Goal: Use online tool/utility: Utilize a website feature to perform a specific function

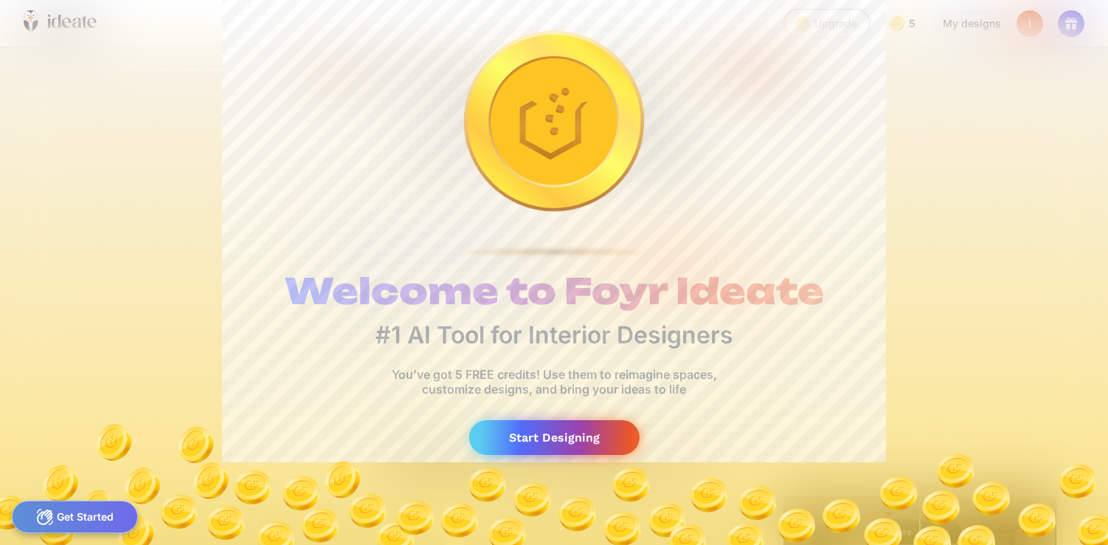
click at [612, 432] on div "Start Designing" at bounding box center [554, 437] width 170 height 35
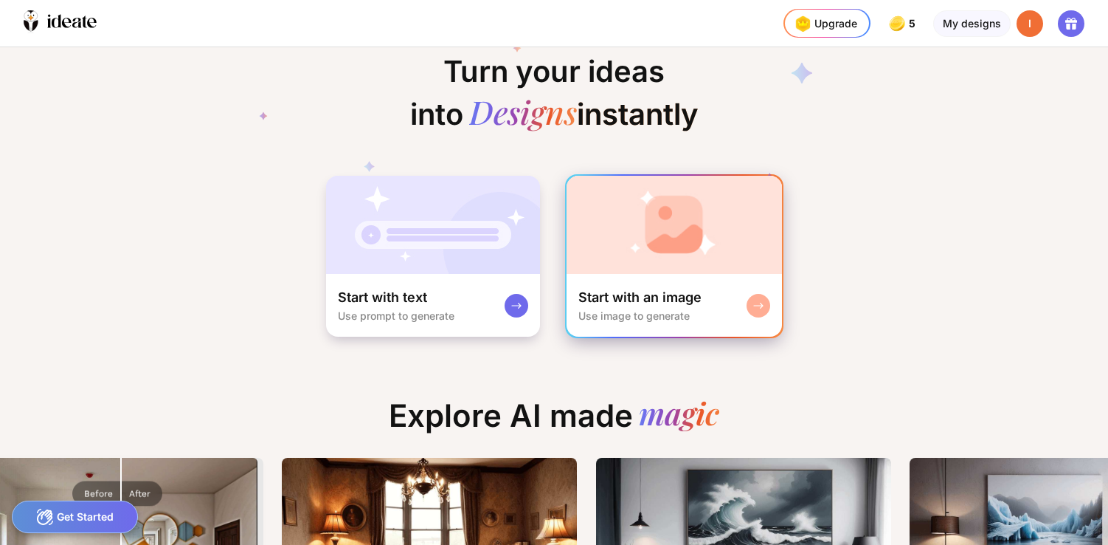
click at [628, 305] on div "Start with an image Use image to generate" at bounding box center [639, 304] width 123 height 33
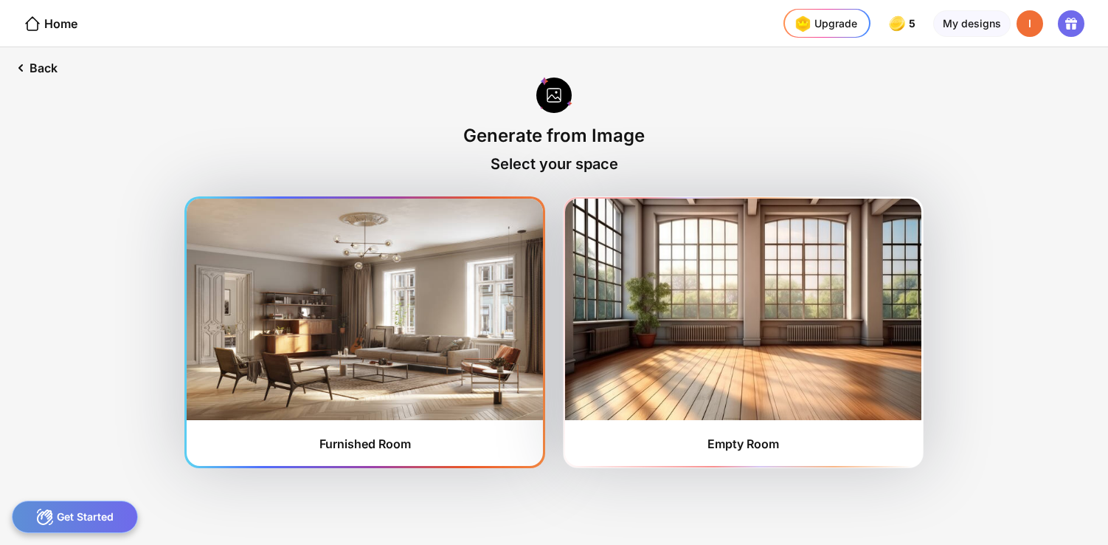
click at [431, 376] on img at bounding box center [365, 308] width 356 height 221
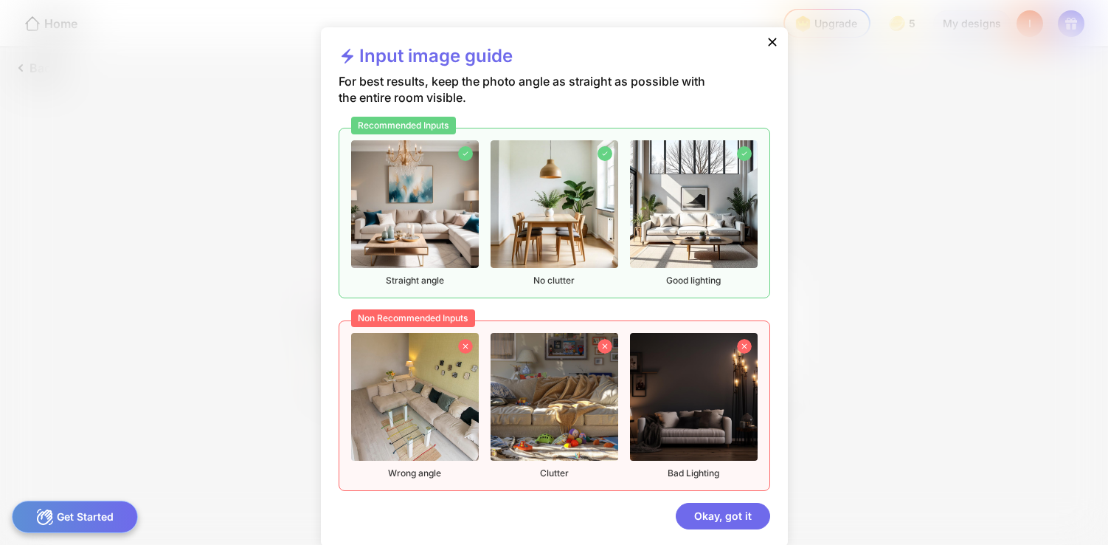
scroll to position [14, 0]
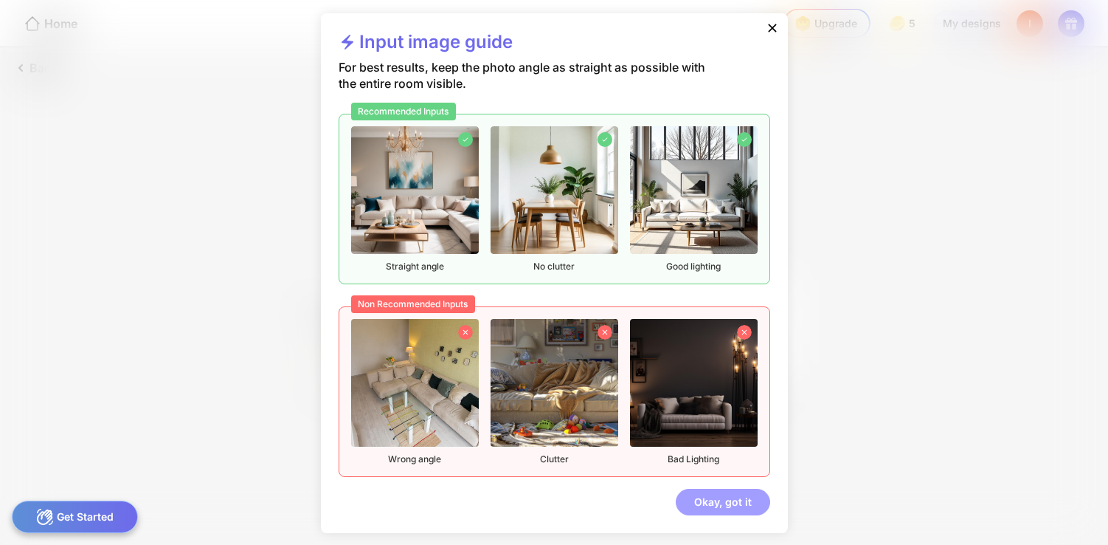
click at [726, 500] on div "Okay, got it" at bounding box center [723, 501] width 94 height 27
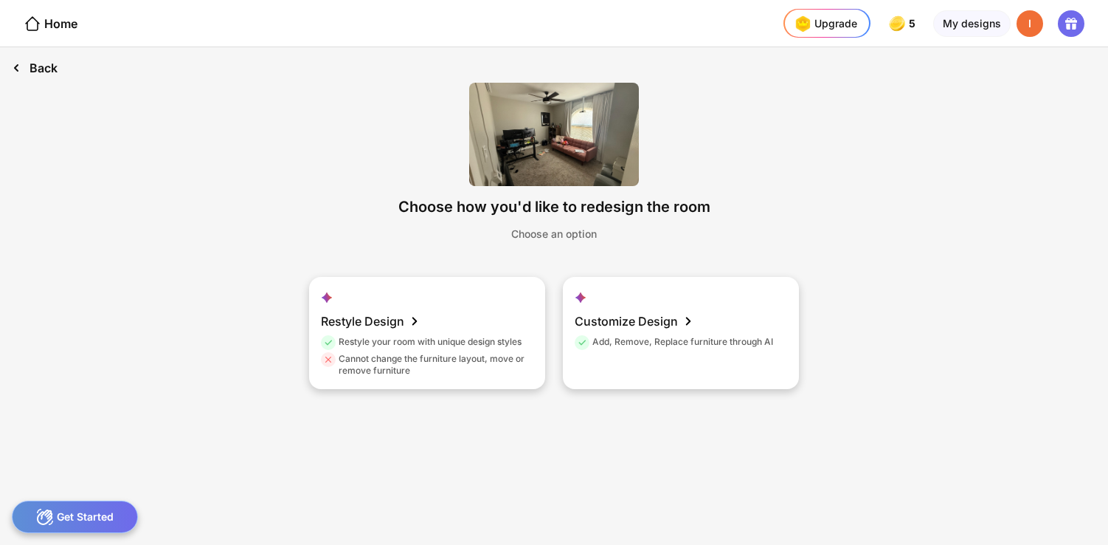
click at [41, 67] on div "Back" at bounding box center [34, 67] width 69 height 41
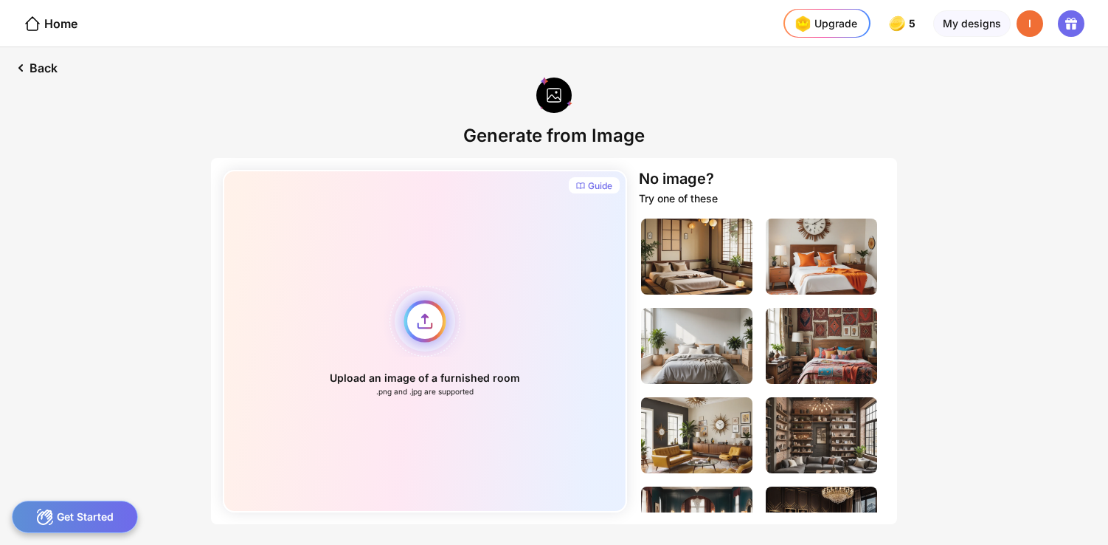
scroll to position [0, 0]
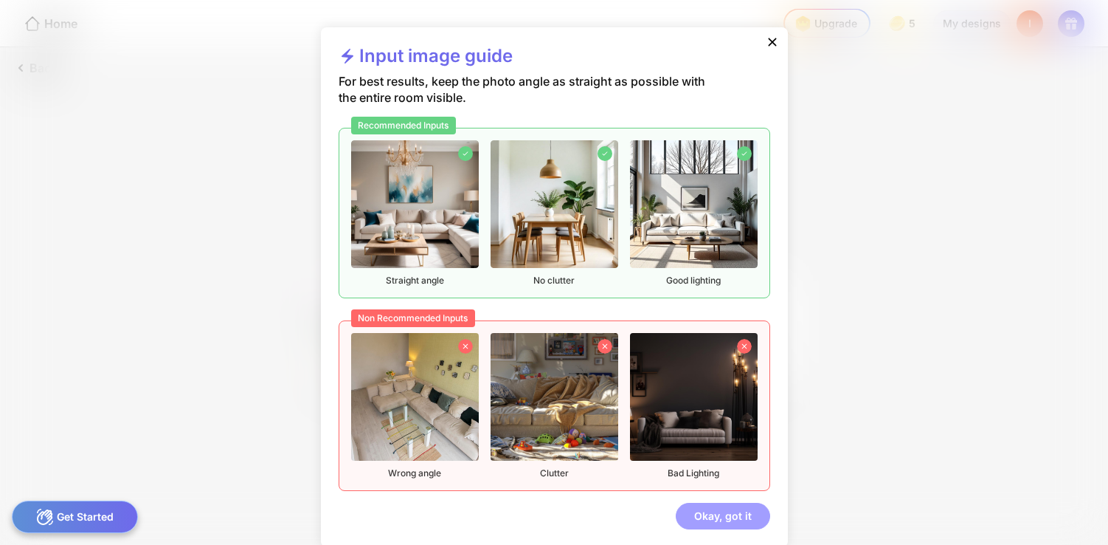
click at [692, 512] on div "Okay, got it" at bounding box center [723, 515] width 94 height 27
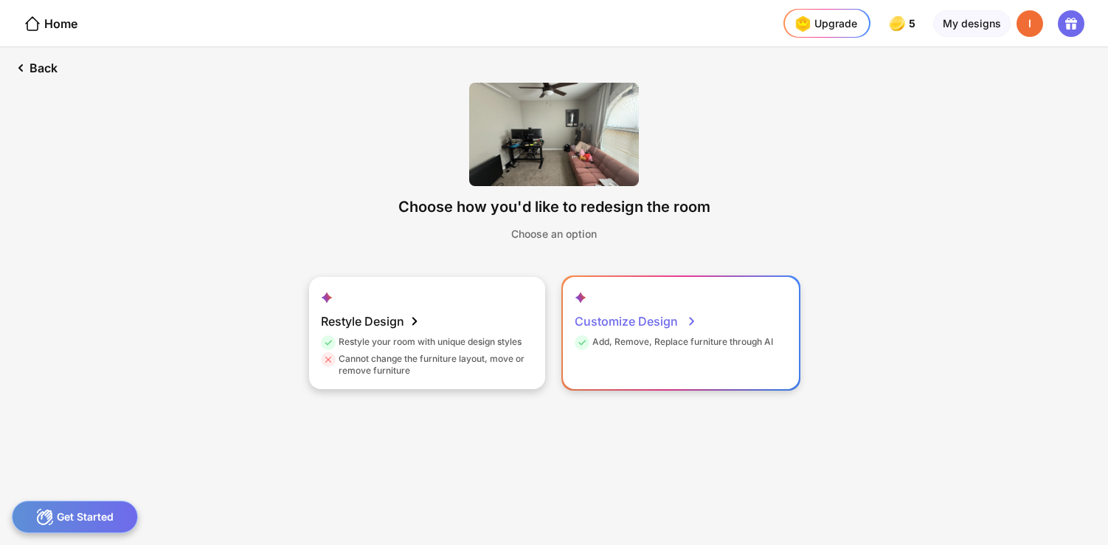
click at [649, 352] on div "Add, Remove, Replace furniture through AI" at bounding box center [674, 344] width 198 height 17
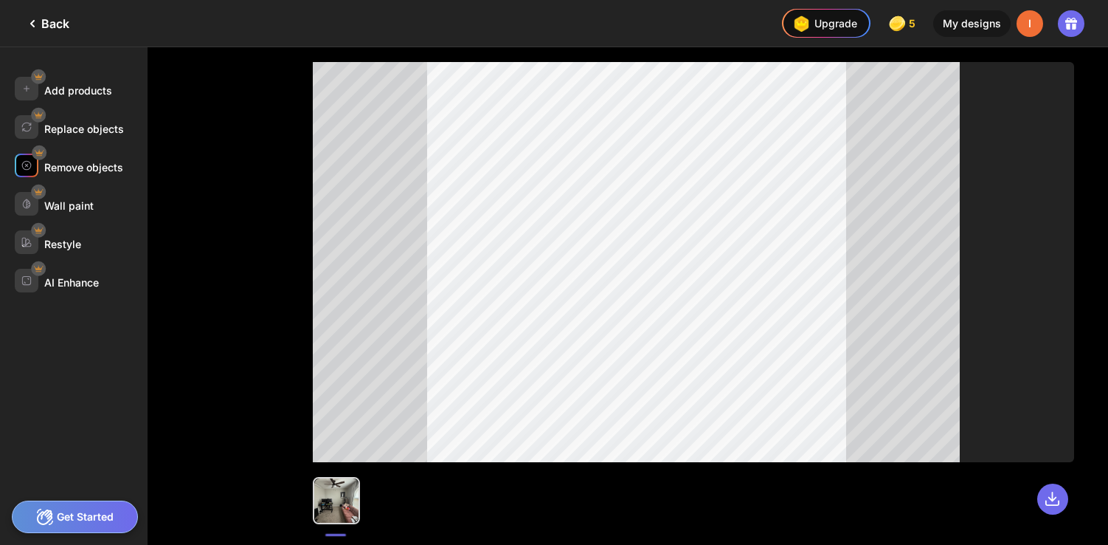
click at [105, 167] on div "Remove objects" at bounding box center [83, 167] width 79 height 13
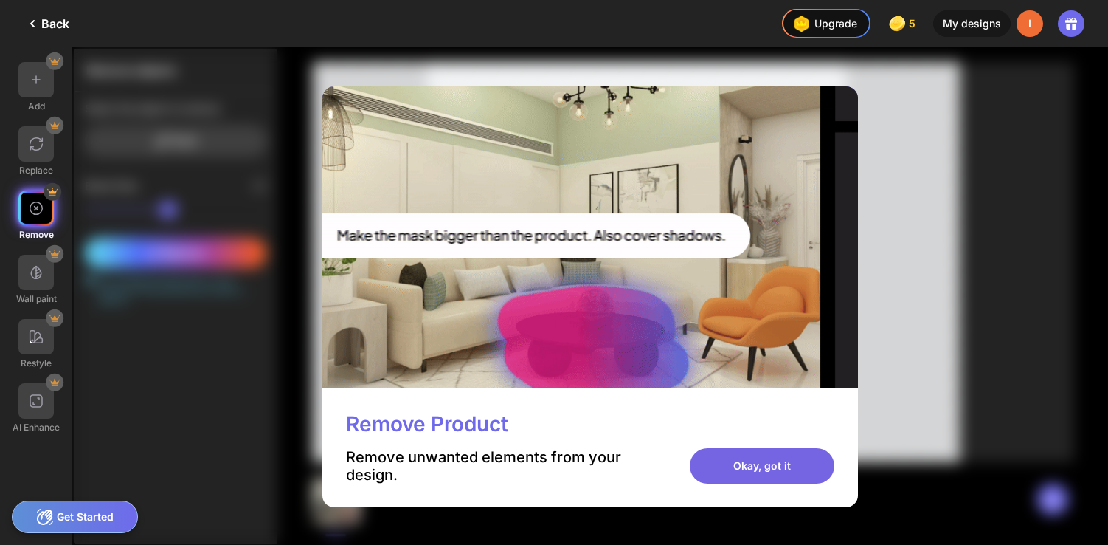
click at [752, 465] on div "Okay, got it" at bounding box center [762, 465] width 145 height 35
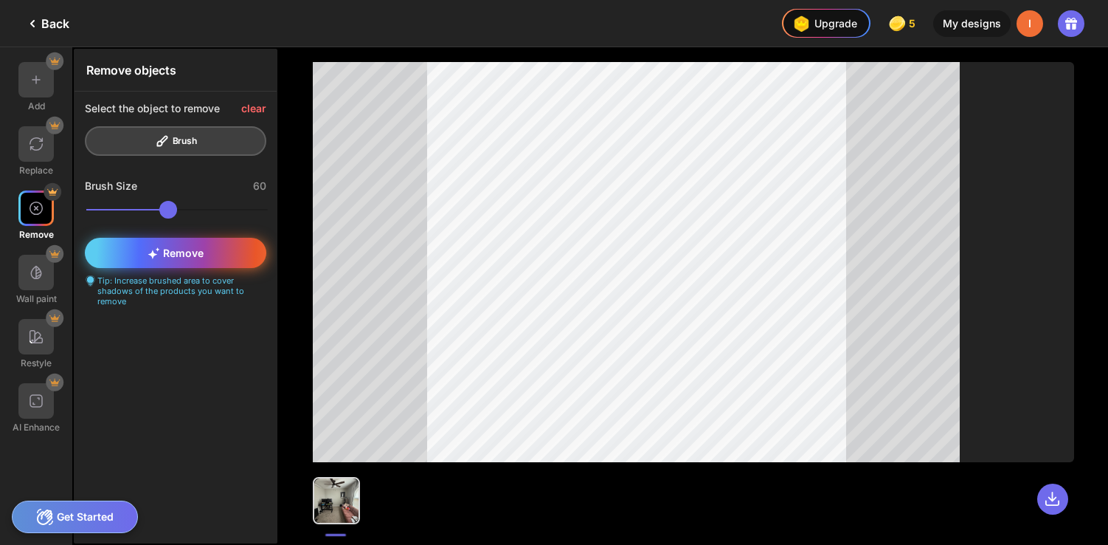
click at [239, 261] on div "Remove" at bounding box center [176, 253] width 182 height 30
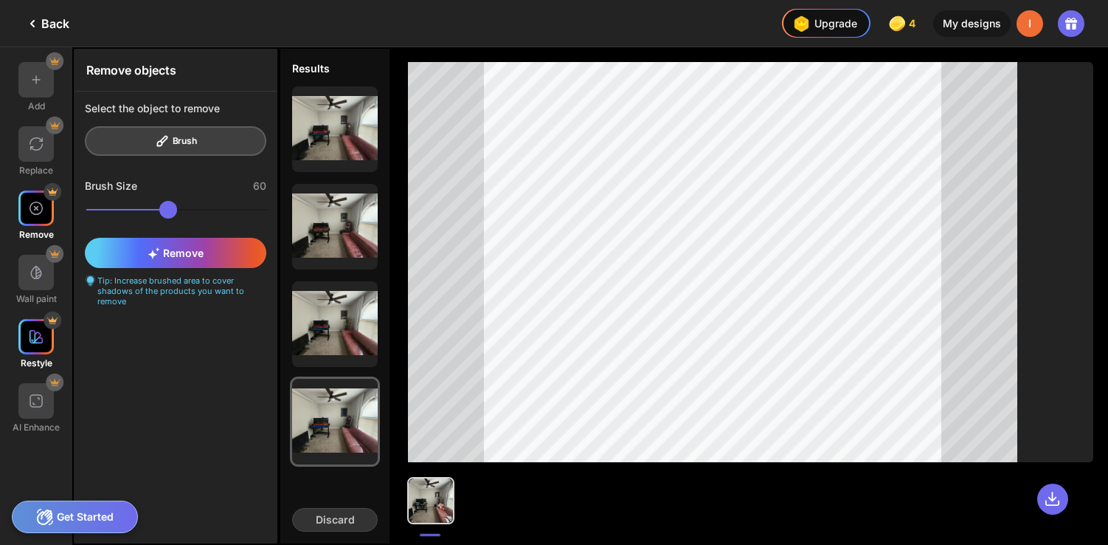
click at [40, 341] on img at bounding box center [36, 336] width 15 height 15
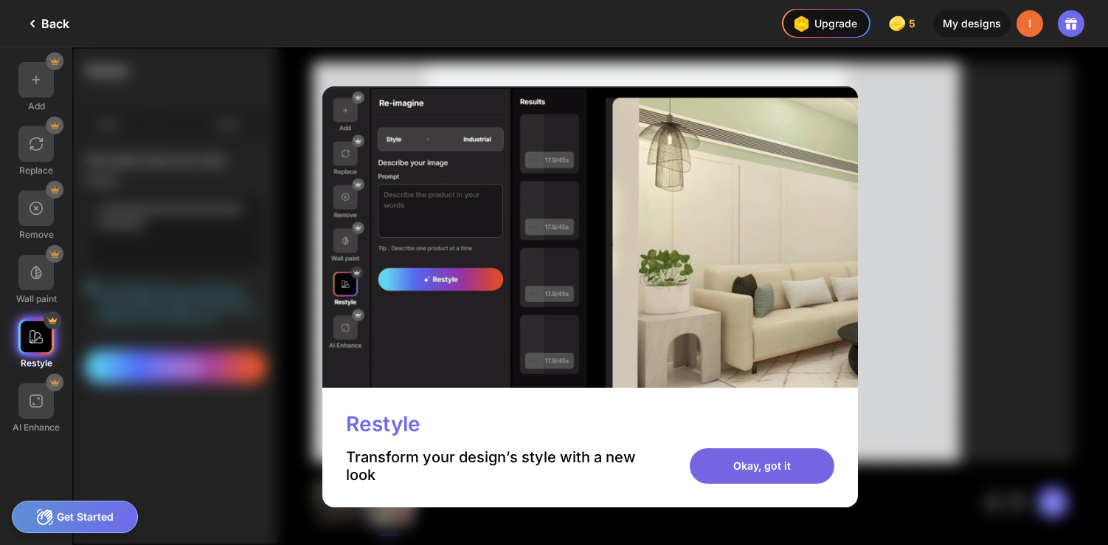
click at [763, 474] on div "Okay, got it" at bounding box center [762, 465] width 145 height 35
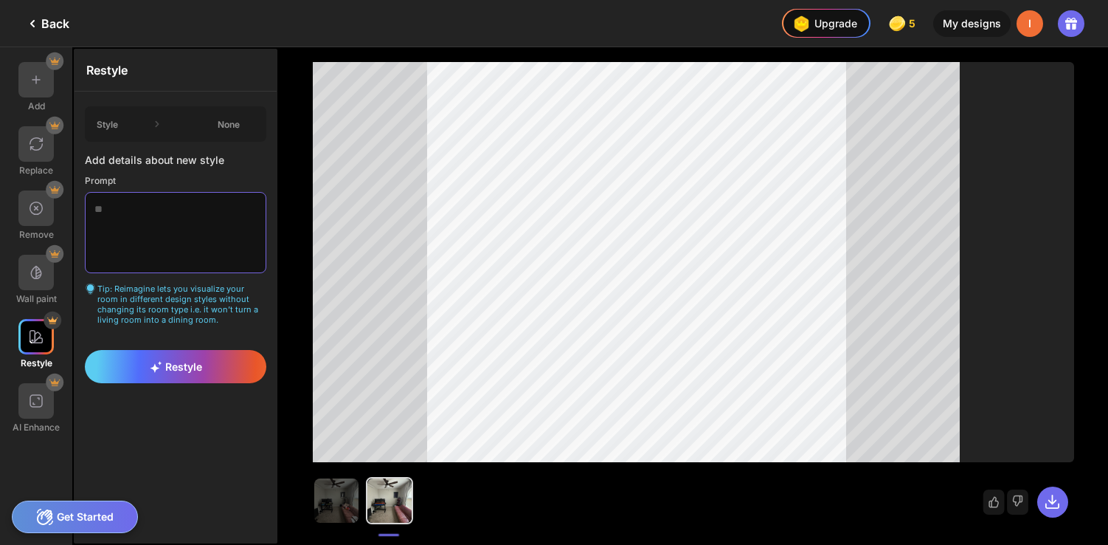
click at [226, 229] on textarea at bounding box center [176, 232] width 182 height 81
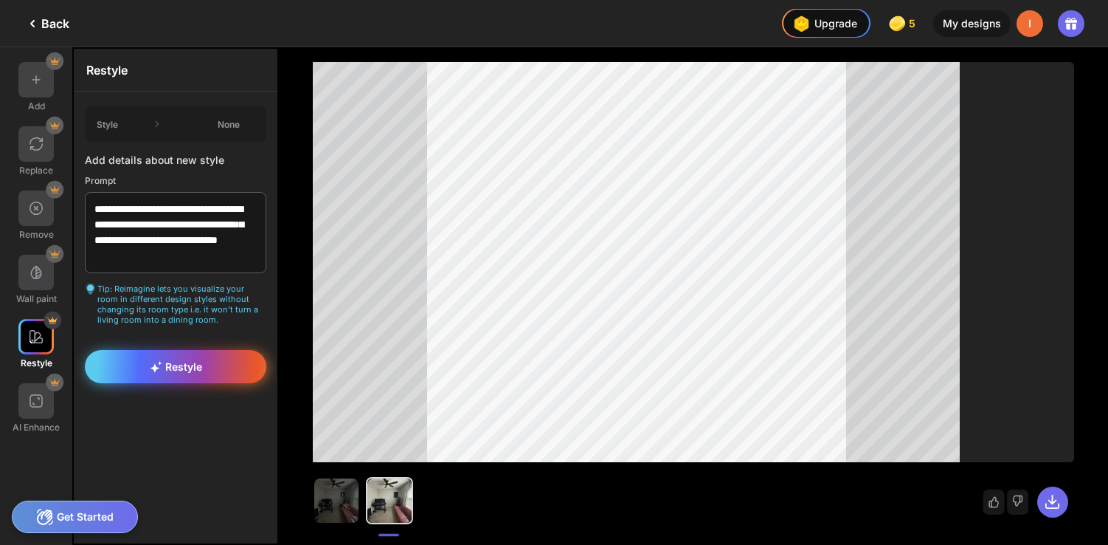
click at [212, 355] on div "Restyle" at bounding box center [176, 366] width 182 height 33
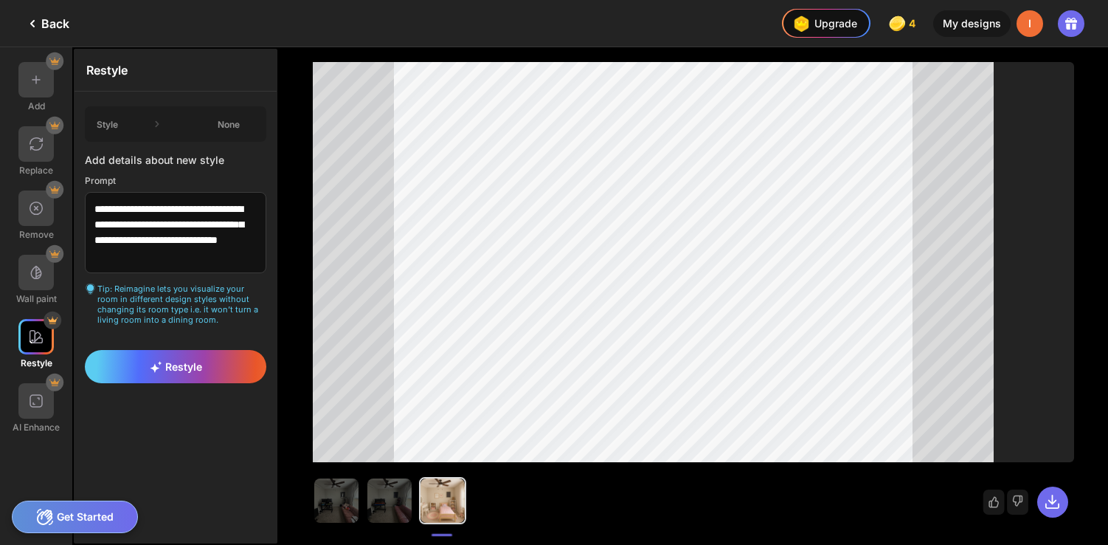
scroll to position [0, 0]
drag, startPoint x: 226, startPoint y: 211, endPoint x: 81, endPoint y: 210, distance: 144.6
click at [81, 210] on div "**********" at bounding box center [176, 215] width 202 height 248
click at [118, 238] on textarea "**********" at bounding box center [176, 232] width 182 height 81
click at [240, 241] on textarea "**********" at bounding box center [176, 232] width 182 height 81
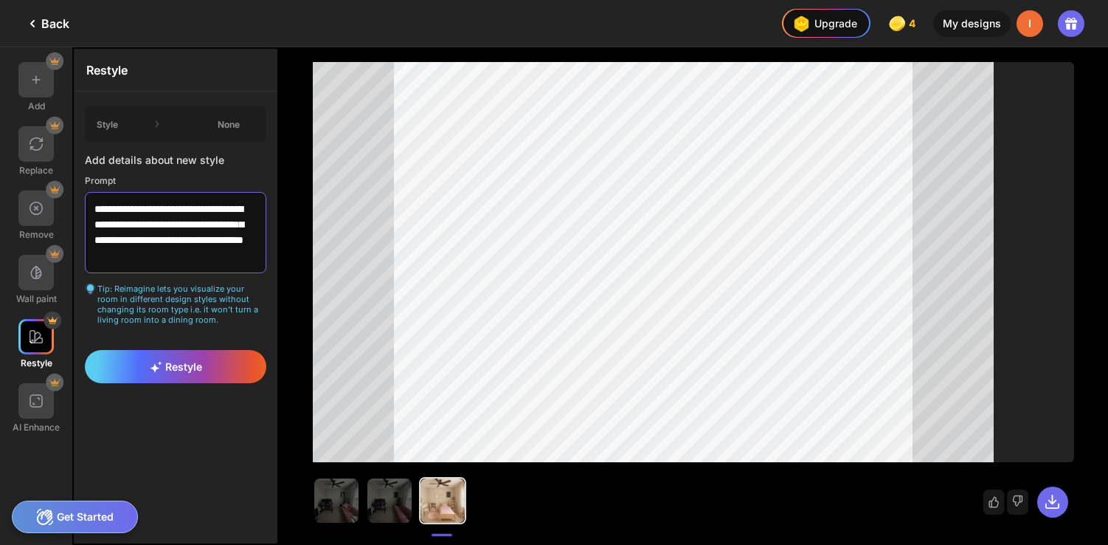
click at [237, 252] on textarea "**********" at bounding box center [176, 232] width 182 height 81
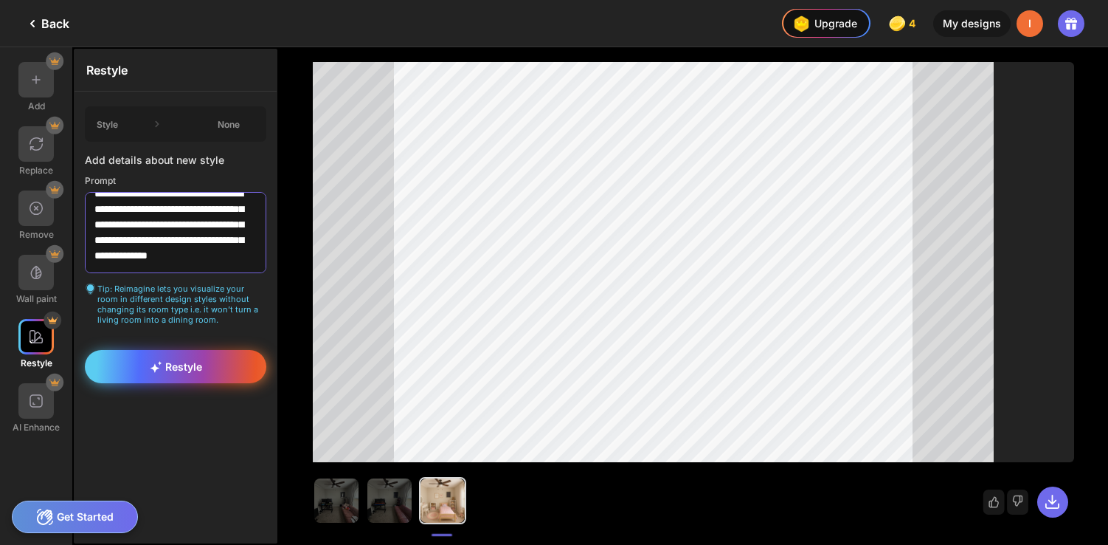
type textarea "**********"
click at [218, 369] on div "Restyle" at bounding box center [176, 366] width 182 height 33
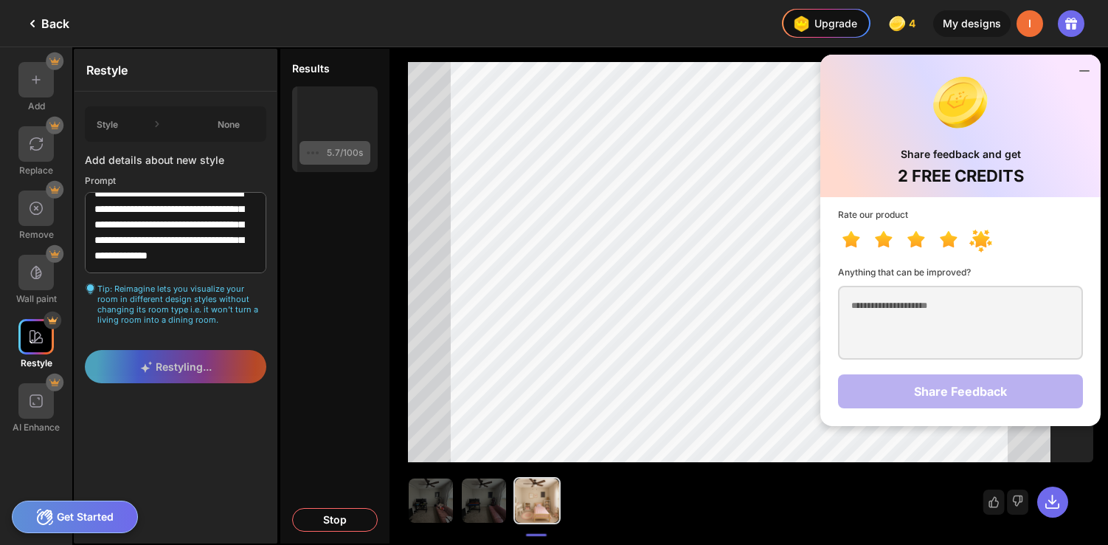
click at [989, 237] on icon at bounding box center [984, 241] width 32 height 27
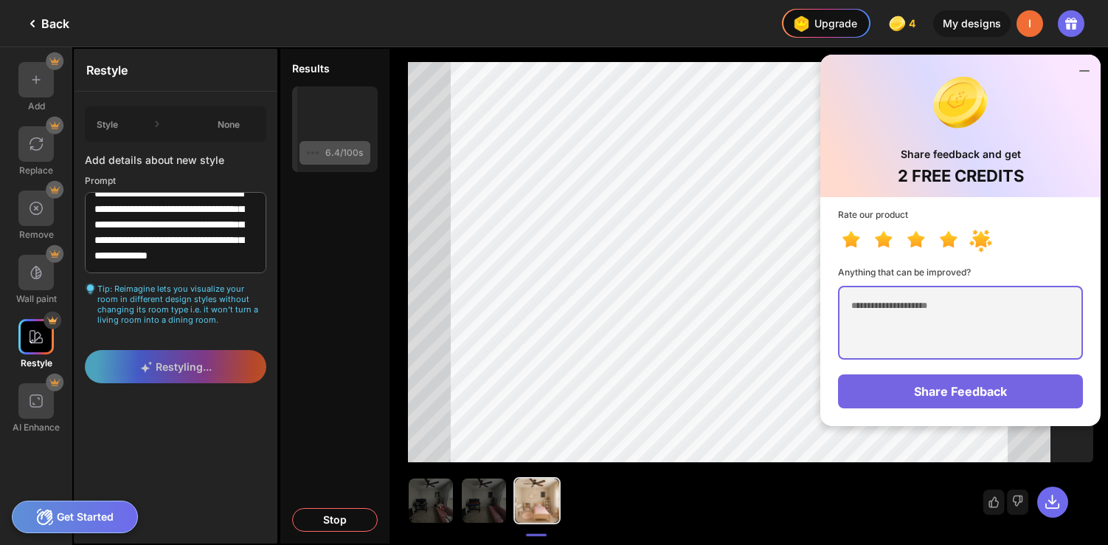
click at [970, 300] on textarea at bounding box center [960, 323] width 245 height 74
type textarea "*"
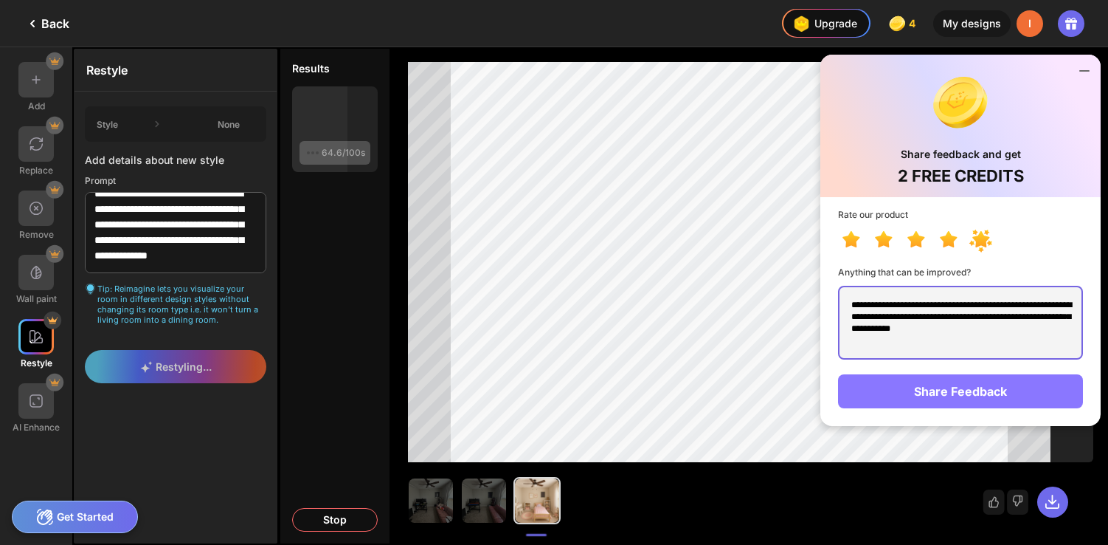
type textarea "**********"
click at [972, 390] on div "Share Feedback" at bounding box center [960, 391] width 245 height 34
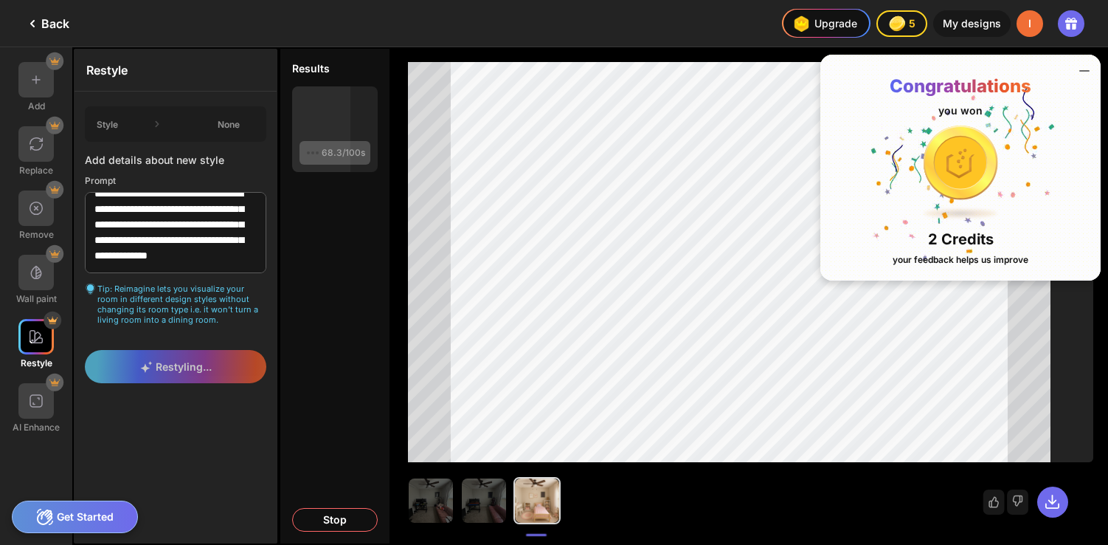
click at [1083, 71] on icon at bounding box center [1084, 71] width 9 height 0
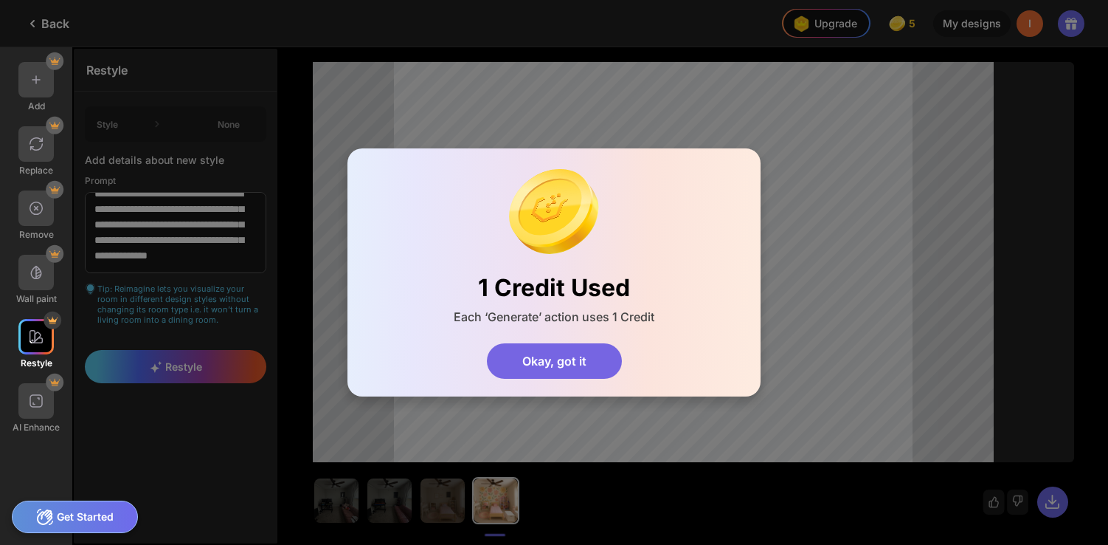
click at [588, 354] on div "Okay, got it" at bounding box center [554, 360] width 135 height 35
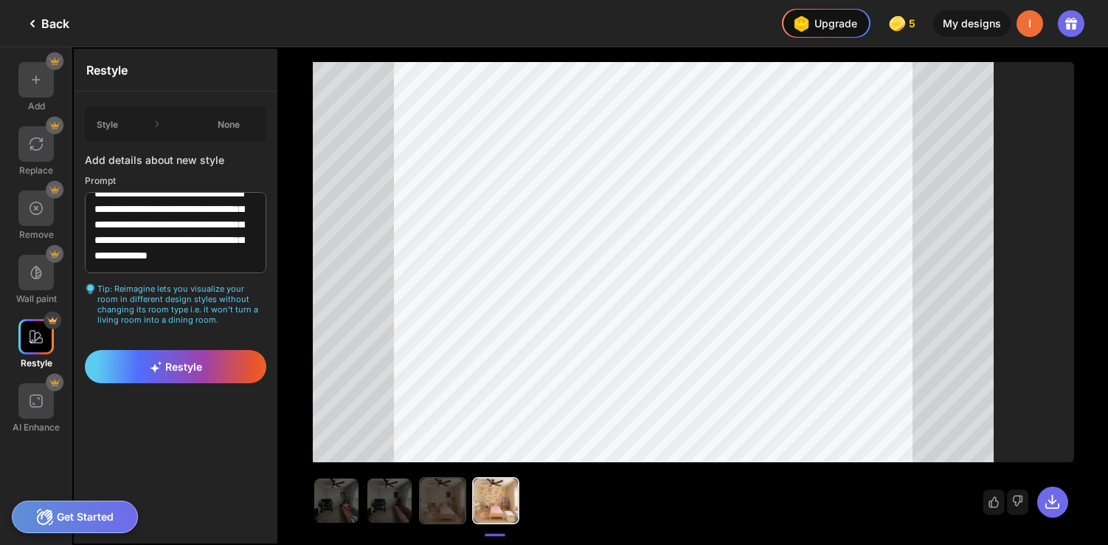
click at [458, 502] on img at bounding box center [443, 500] width 44 height 44
click at [495, 505] on img at bounding box center [496, 500] width 44 height 44
click at [455, 506] on img at bounding box center [443, 500] width 44 height 44
click at [488, 508] on img at bounding box center [496, 500] width 44 height 44
click at [455, 511] on img at bounding box center [443, 500] width 44 height 44
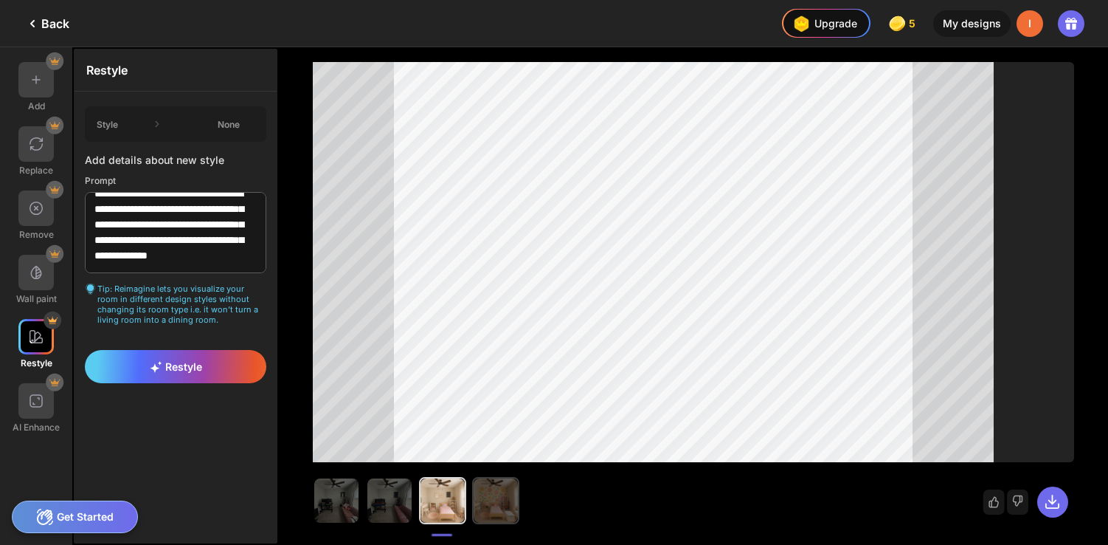
click at [503, 511] on img at bounding box center [496, 500] width 44 height 44
click at [445, 513] on img at bounding box center [443, 500] width 44 height 44
click at [494, 515] on img at bounding box center [496, 500] width 44 height 44
click at [213, 128] on div "Style None" at bounding box center [176, 123] width 182 height 35
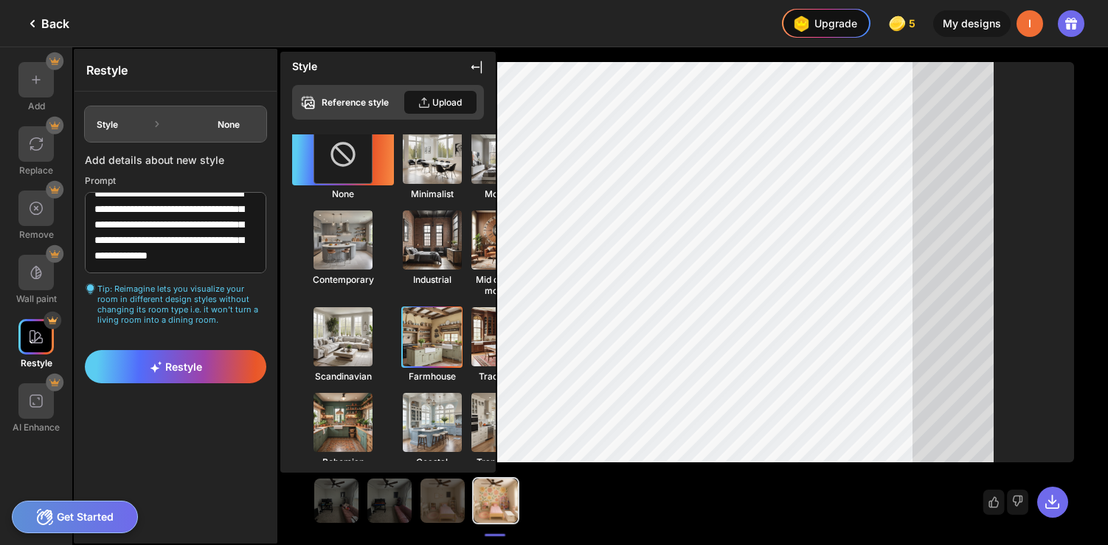
scroll to position [0, 0]
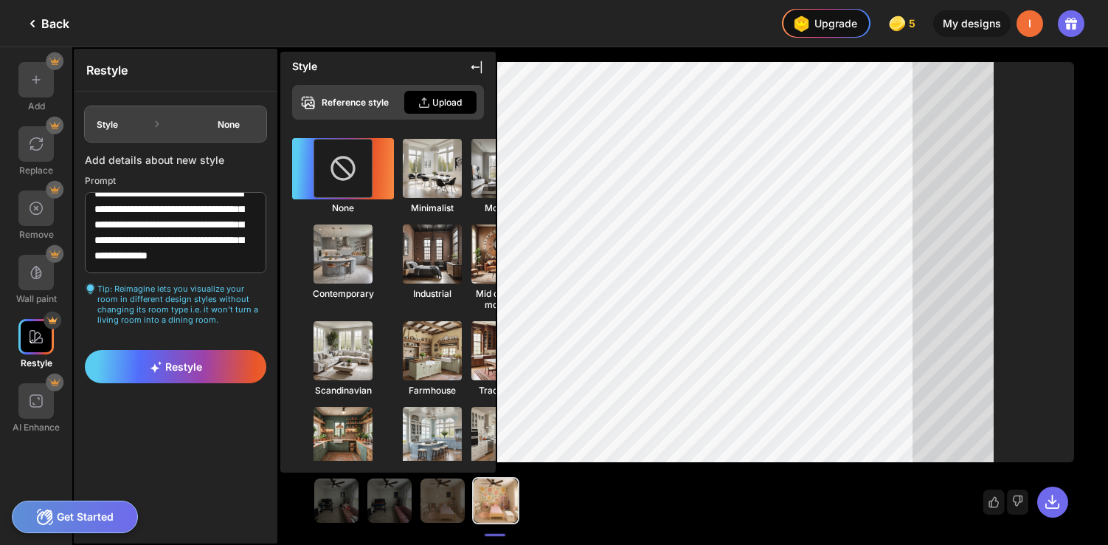
click at [451, 100] on div "Upload" at bounding box center [447, 102] width 30 height 11
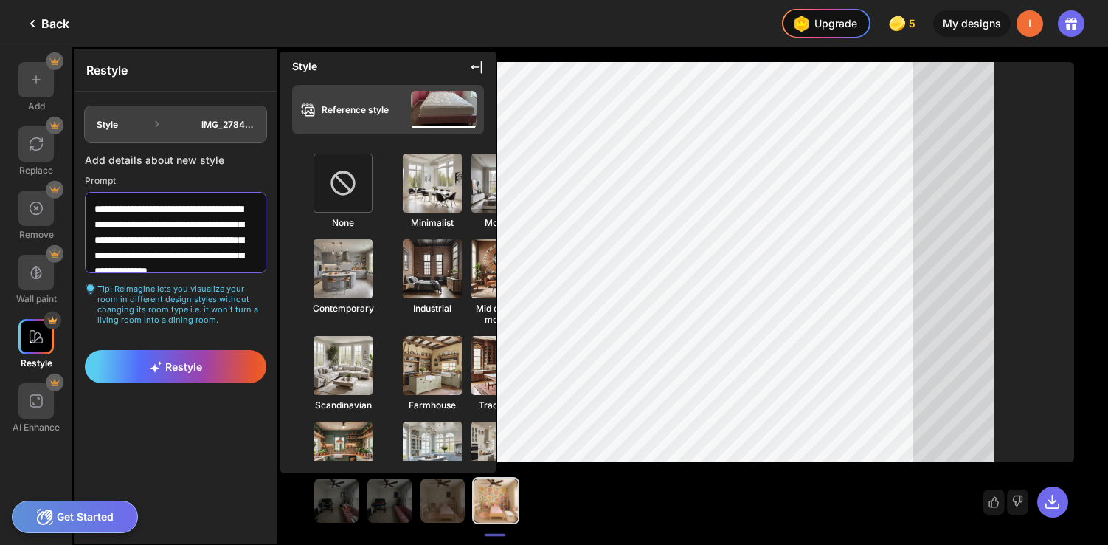
click at [195, 243] on textarea "**********" at bounding box center [176, 232] width 182 height 81
type textarea "**********"
drag, startPoint x: 225, startPoint y: 213, endPoint x: 227, endPoint y: 238, distance: 25.2
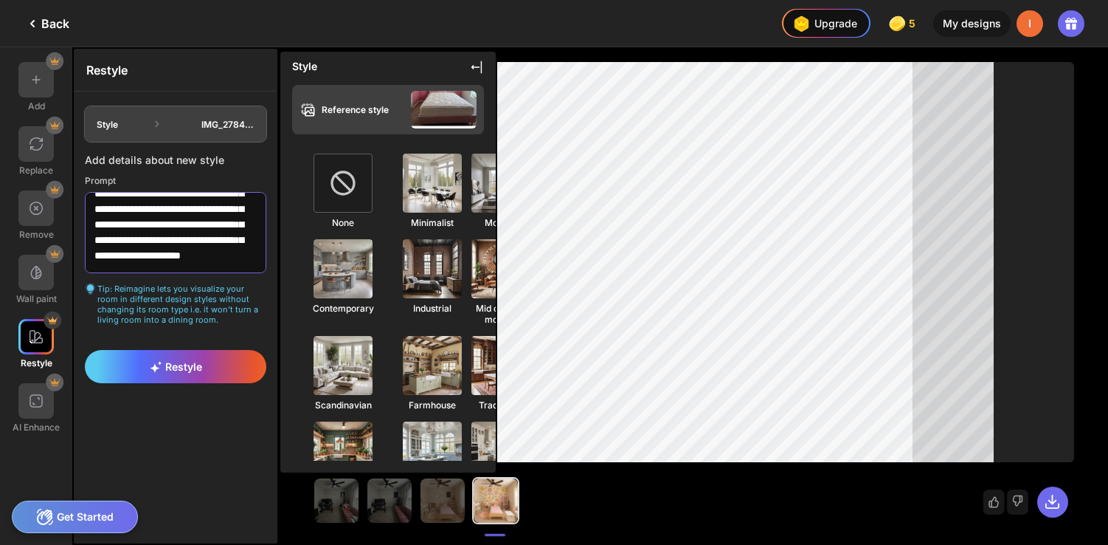
click at [227, 238] on textarea "**********" at bounding box center [176, 232] width 182 height 81
click at [153, 243] on textarea "**********" at bounding box center [176, 232] width 182 height 81
click at [192, 247] on textarea "**********" at bounding box center [176, 232] width 182 height 81
type textarea "**********"
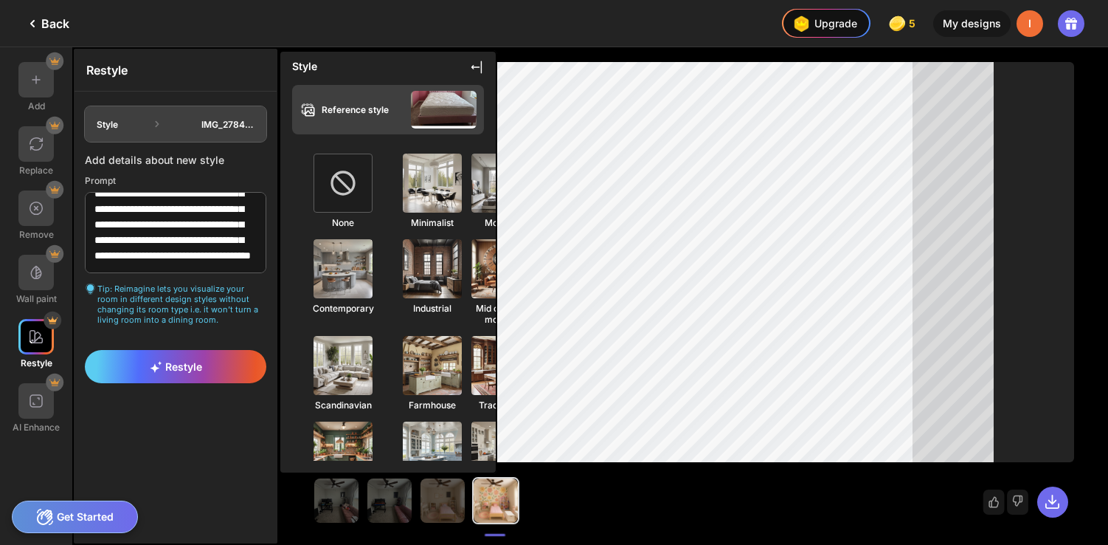
click at [472, 67] on icon at bounding box center [476, 67] width 10 height 13
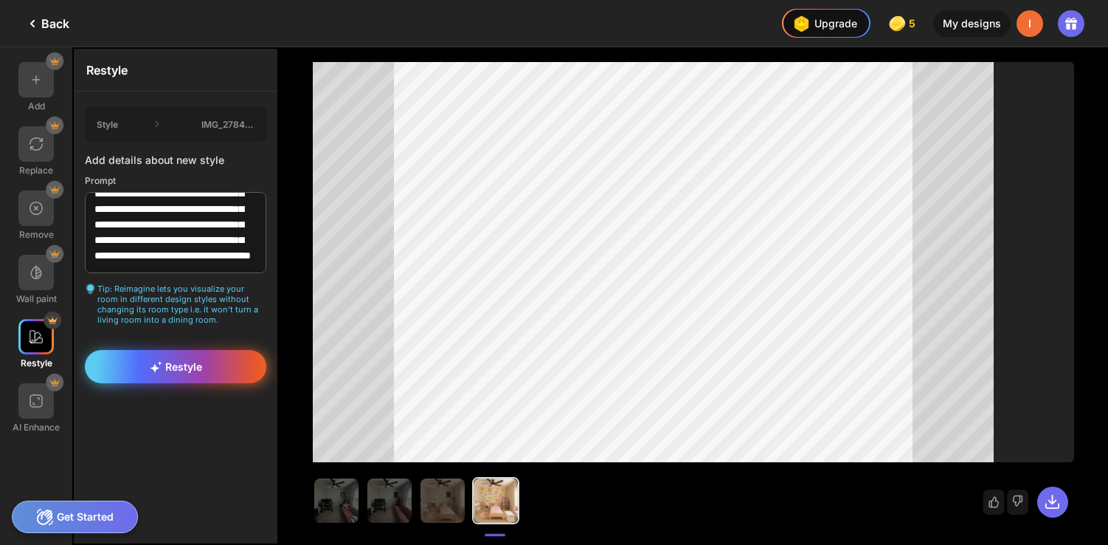
click at [215, 355] on div "Restyle" at bounding box center [176, 366] width 182 height 33
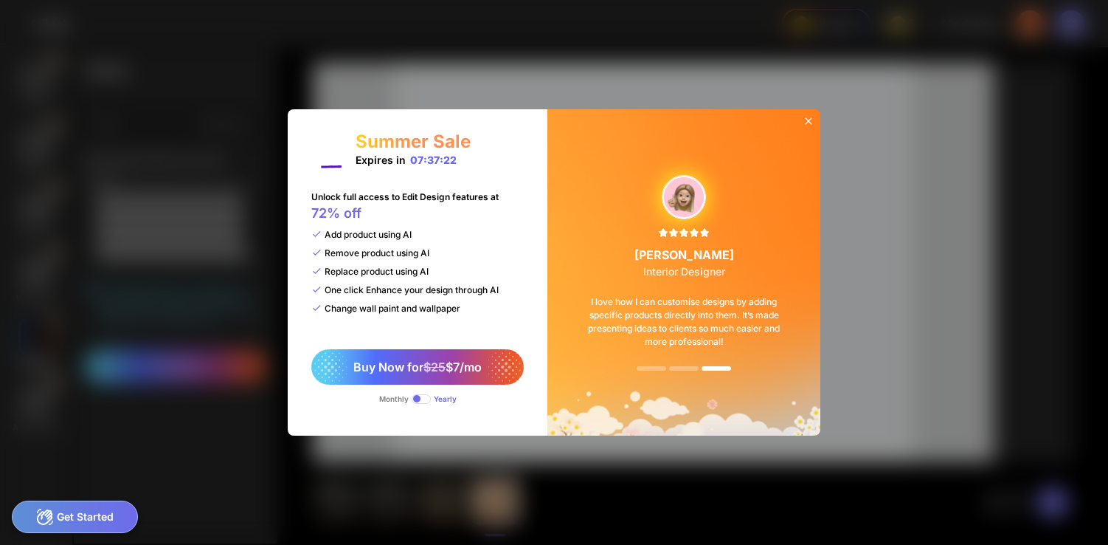
click at [420, 399] on span at bounding box center [421, 399] width 19 height 10
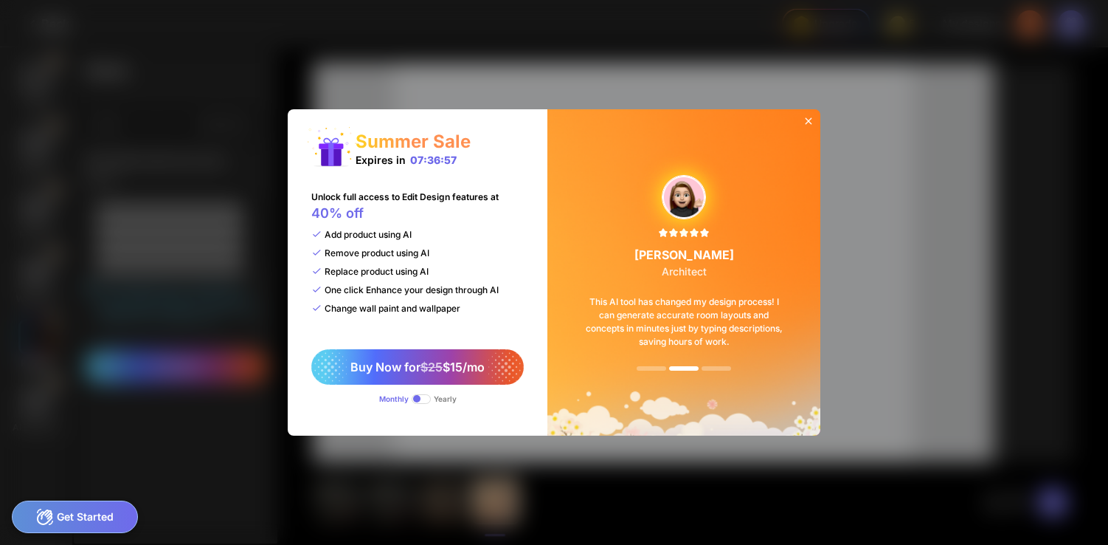
scroll to position [77, 0]
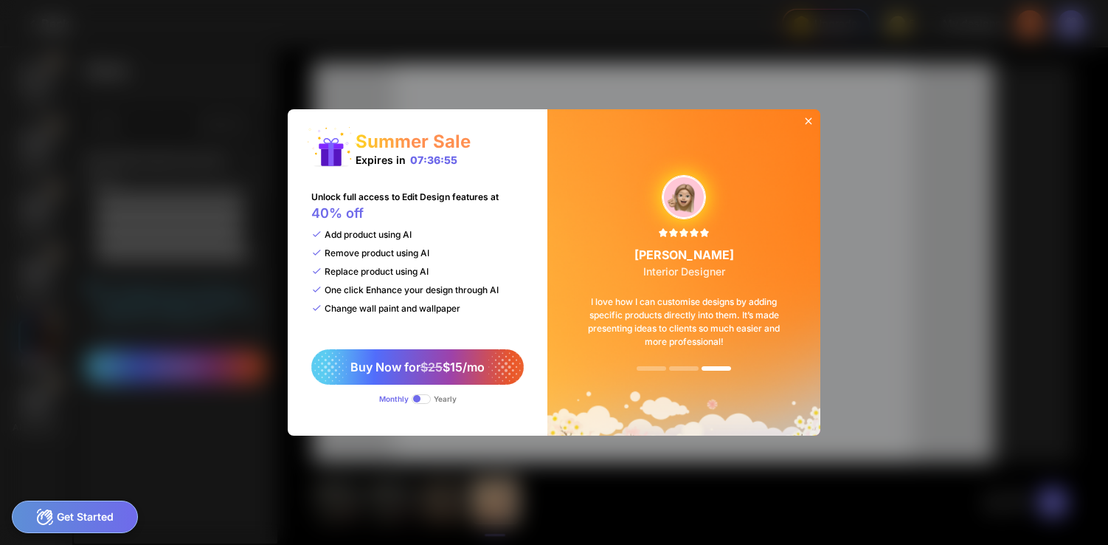
click at [809, 122] on icon at bounding box center [809, 121] width 7 height 7
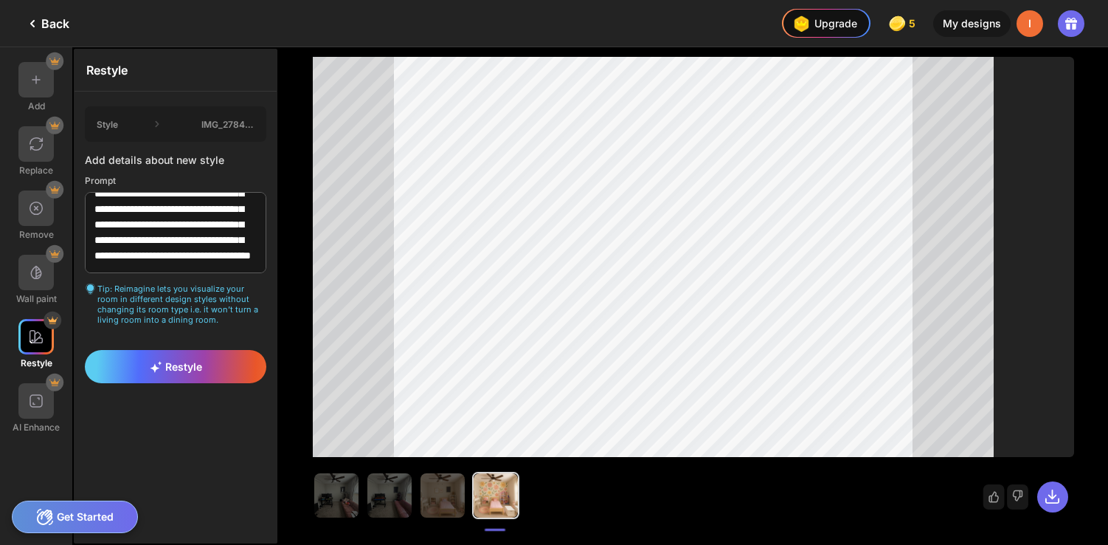
scroll to position [0, 0]
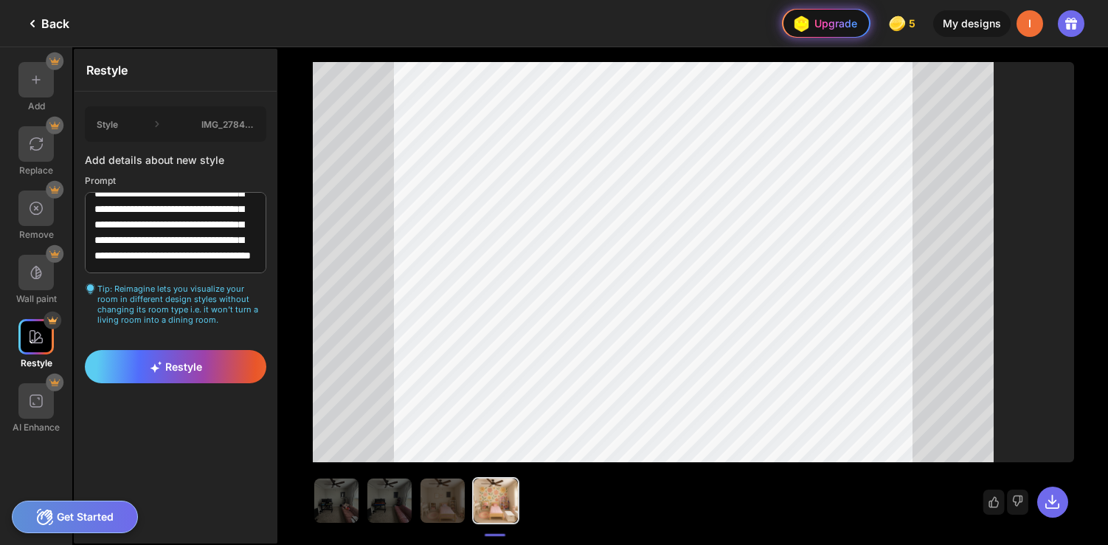
click at [822, 18] on div "Upgrade" at bounding box center [823, 24] width 68 height 24
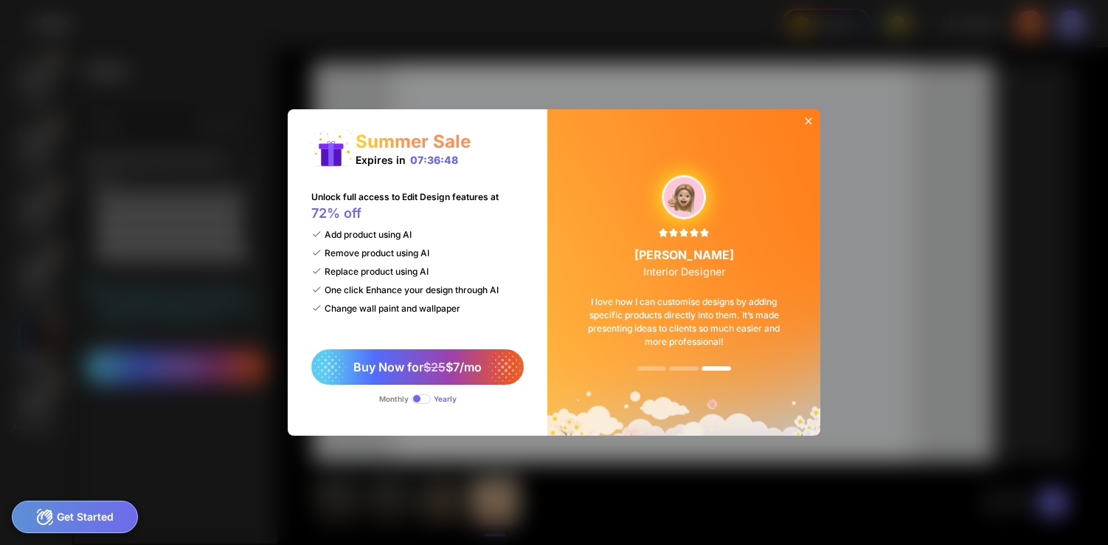
click at [806, 119] on icon at bounding box center [809, 121] width 7 height 7
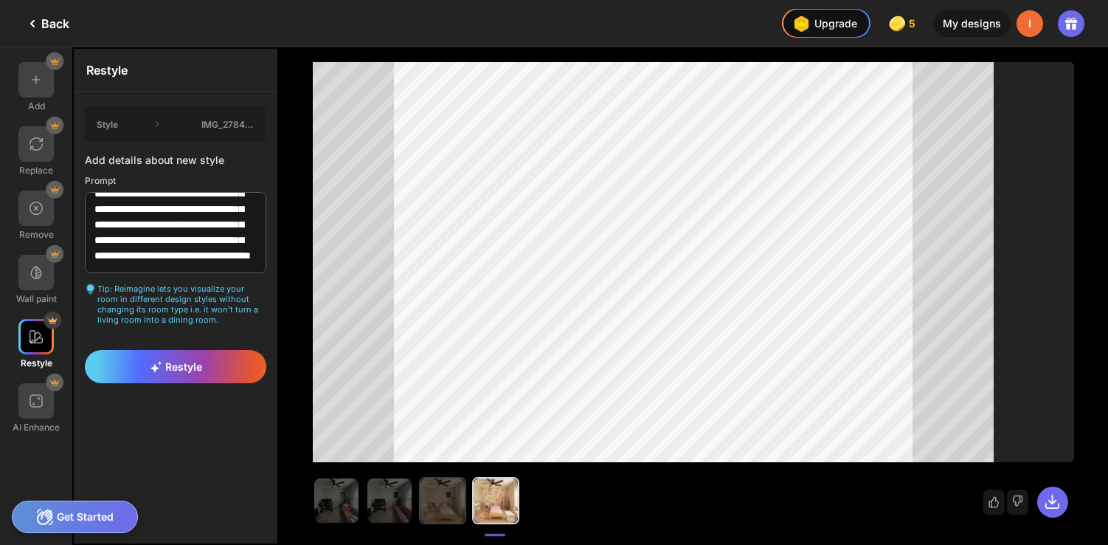
click at [441, 501] on img at bounding box center [443, 500] width 44 height 44
click at [497, 504] on img at bounding box center [496, 500] width 44 height 44
click at [187, 362] on span "Restyle" at bounding box center [176, 366] width 52 height 13
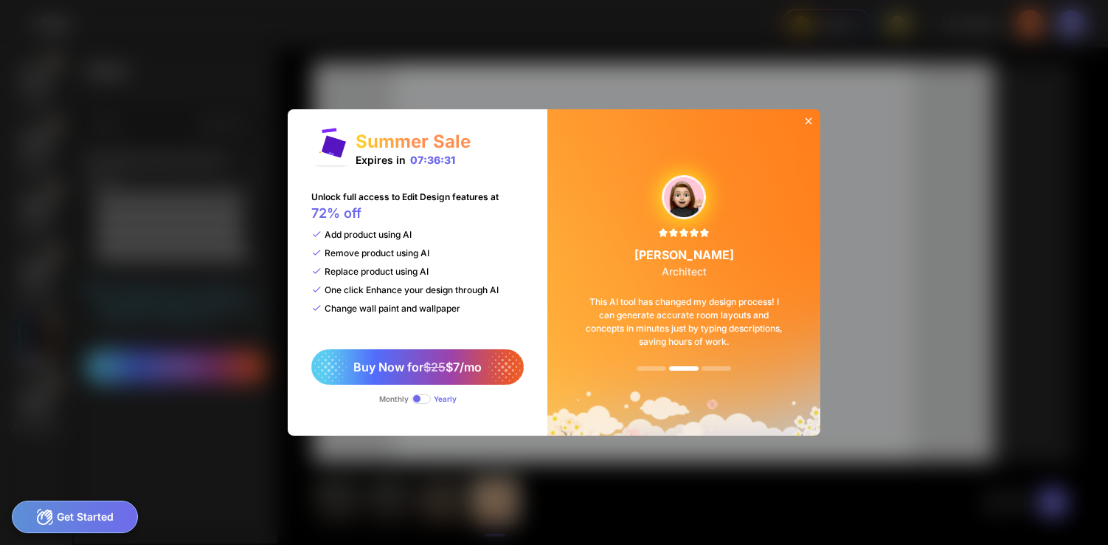
click at [423, 398] on span at bounding box center [421, 399] width 19 height 10
click at [808, 124] on icon at bounding box center [809, 121] width 12 height 12
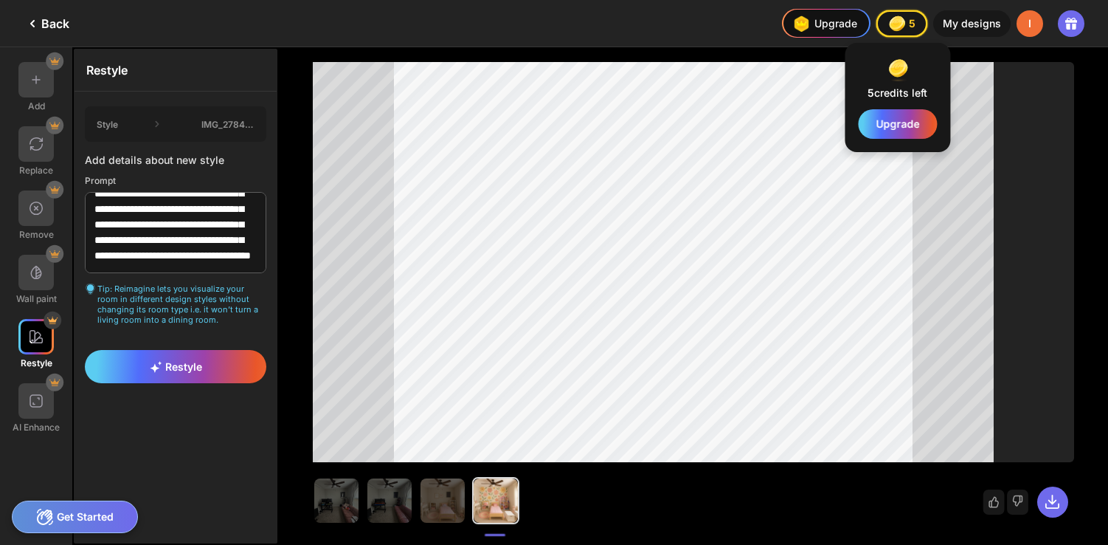
click at [899, 27] on img at bounding box center [897, 23] width 21 height 21
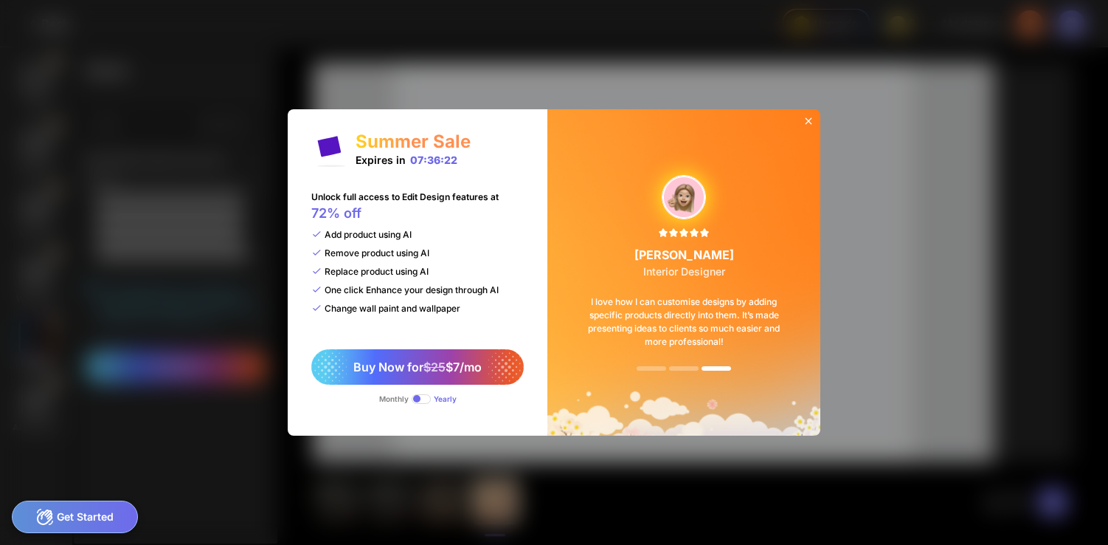
click at [806, 126] on icon at bounding box center [809, 121] width 12 height 12
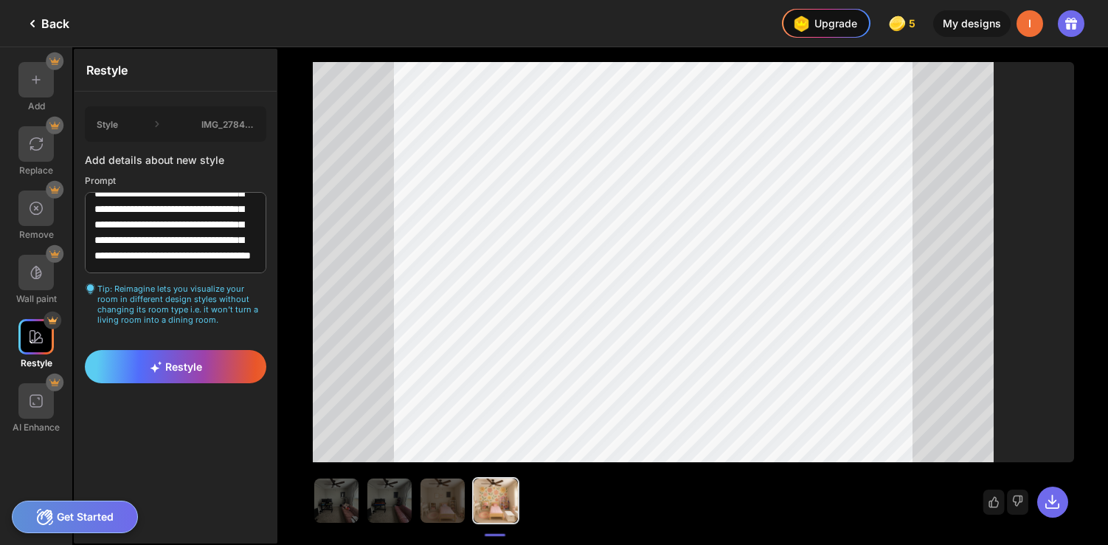
click at [201, 423] on div "**********" at bounding box center [176, 296] width 204 height 494
click at [197, 350] on div "Restyle" at bounding box center [176, 366] width 182 height 33
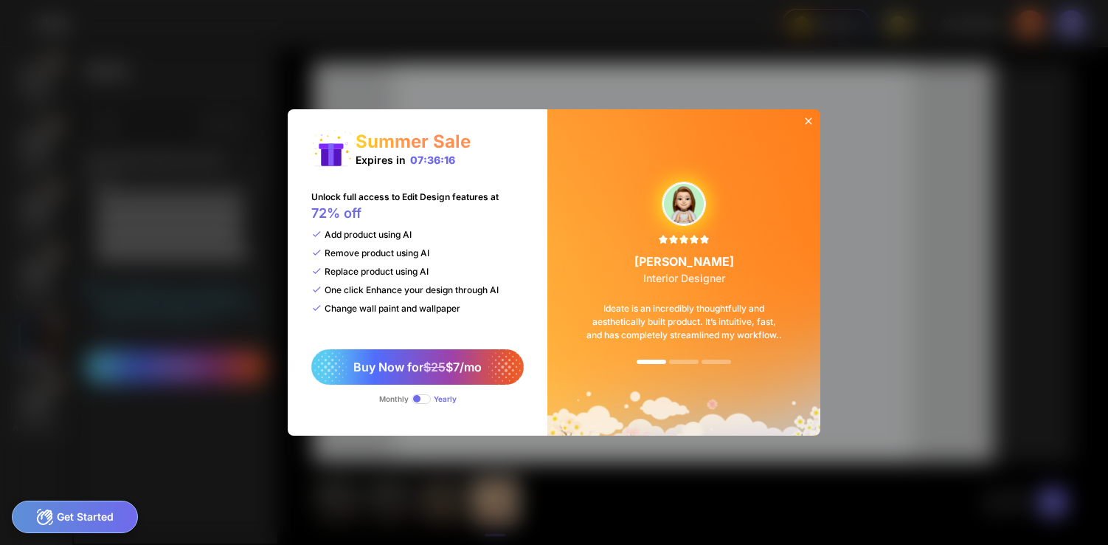
click at [807, 117] on icon at bounding box center [809, 121] width 12 height 12
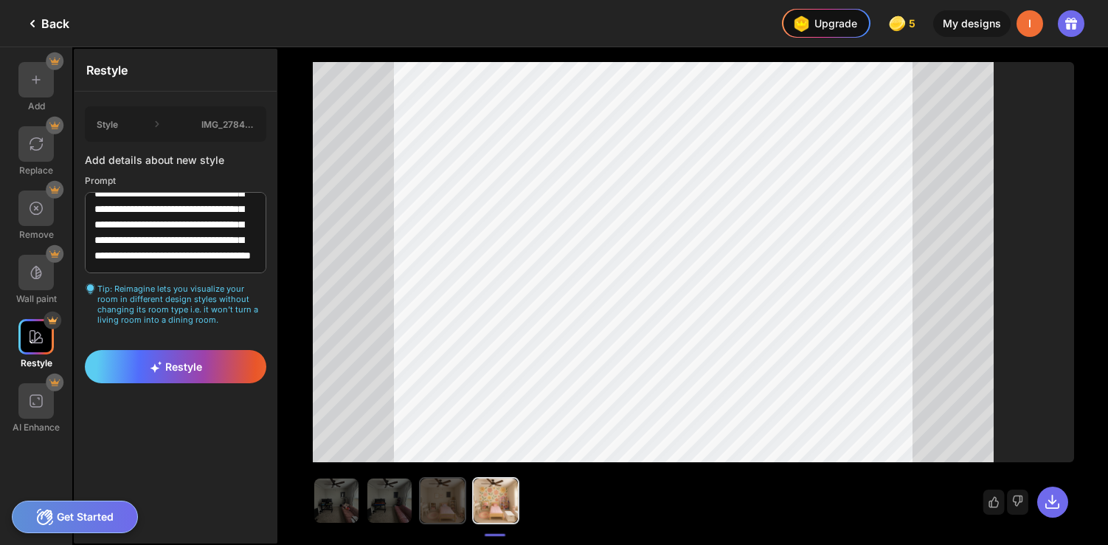
click at [452, 504] on img at bounding box center [443, 500] width 44 height 44
click at [503, 506] on img at bounding box center [496, 500] width 44 height 44
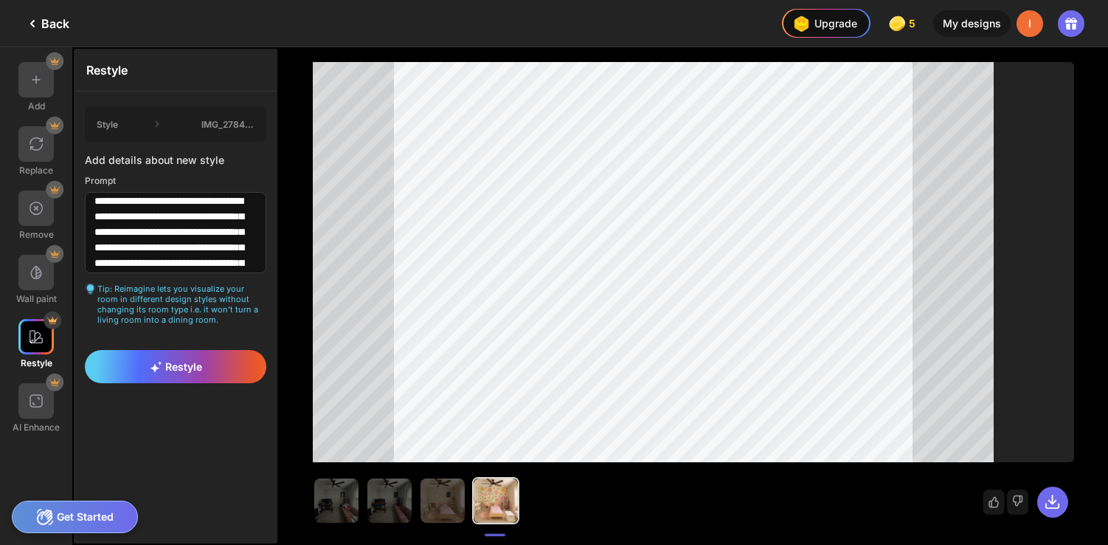
scroll to position [0, 0]
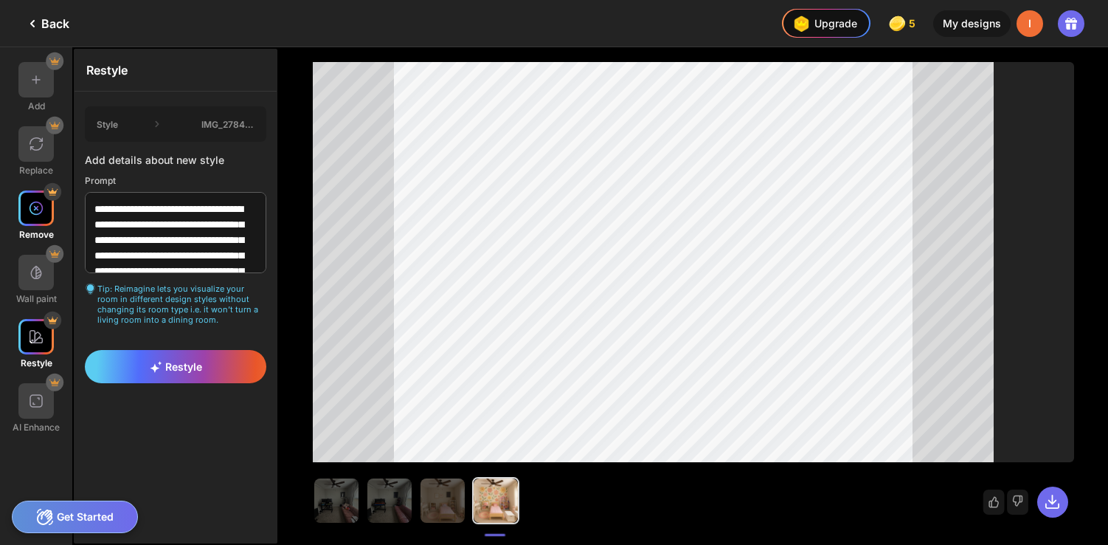
click at [46, 220] on div at bounding box center [35, 207] width 35 height 35
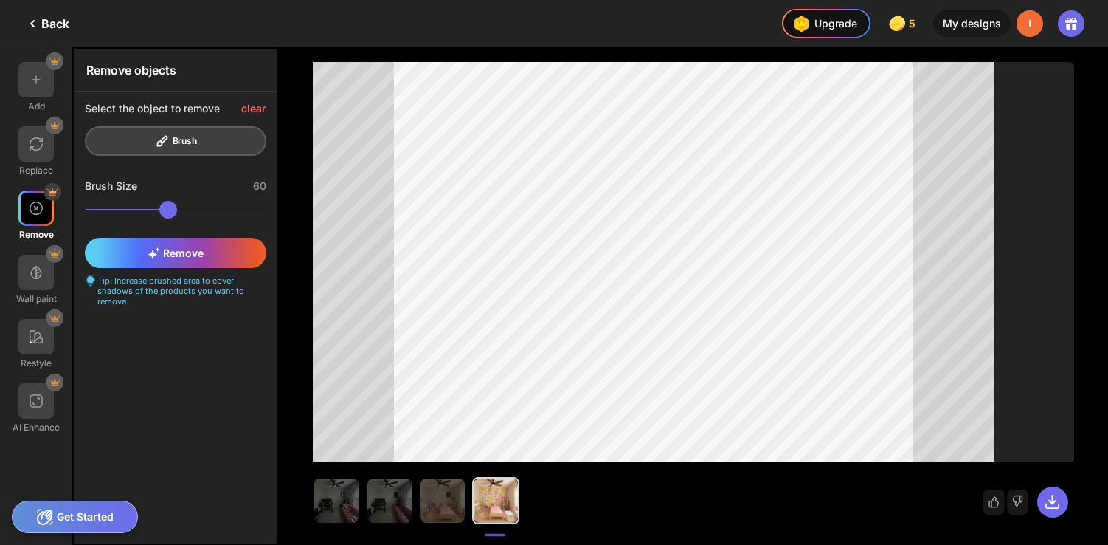
click at [240, 131] on div "Select the object to remove clear Brush" at bounding box center [176, 128] width 202 height 75
click at [184, 260] on div "Remove" at bounding box center [176, 253] width 182 height 30
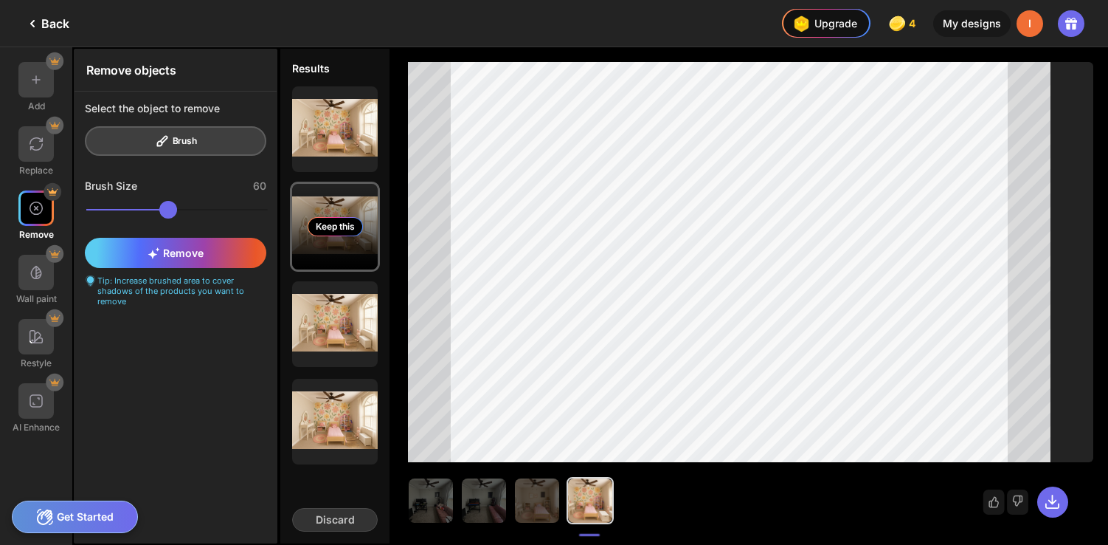
click at [336, 203] on div "Keep this" at bounding box center [335, 227] width 86 height 86
click at [356, 205] on div "Keep this" at bounding box center [335, 227] width 86 height 86
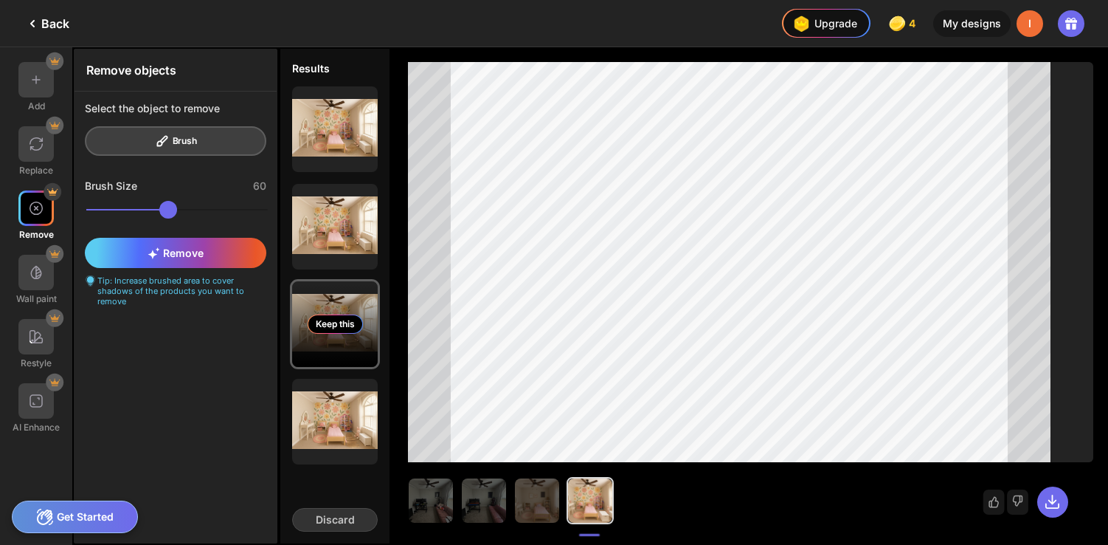
click at [333, 311] on div "Keep this" at bounding box center [335, 324] width 86 height 86
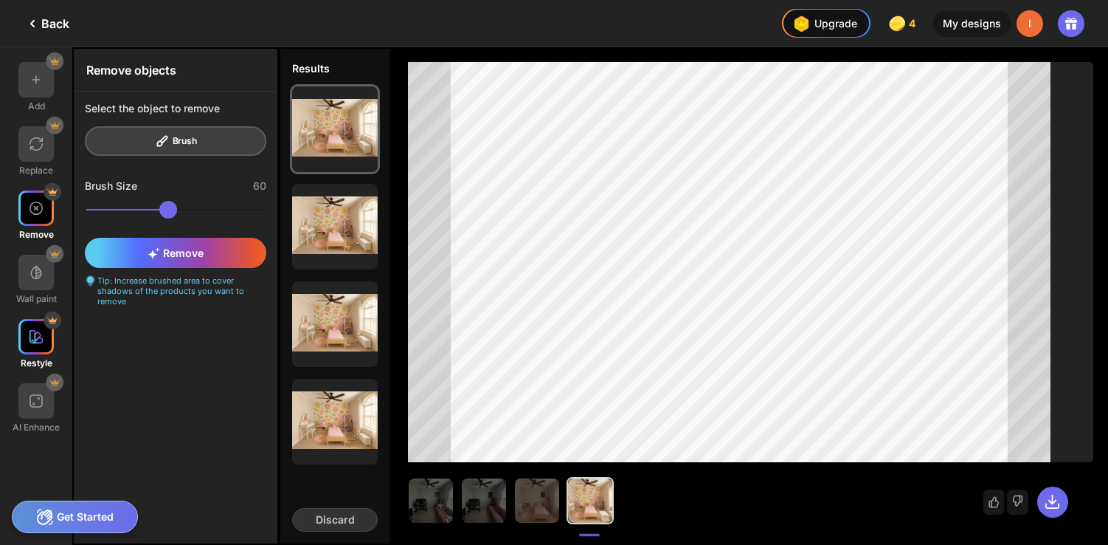
click at [35, 334] on img at bounding box center [36, 336] width 15 height 15
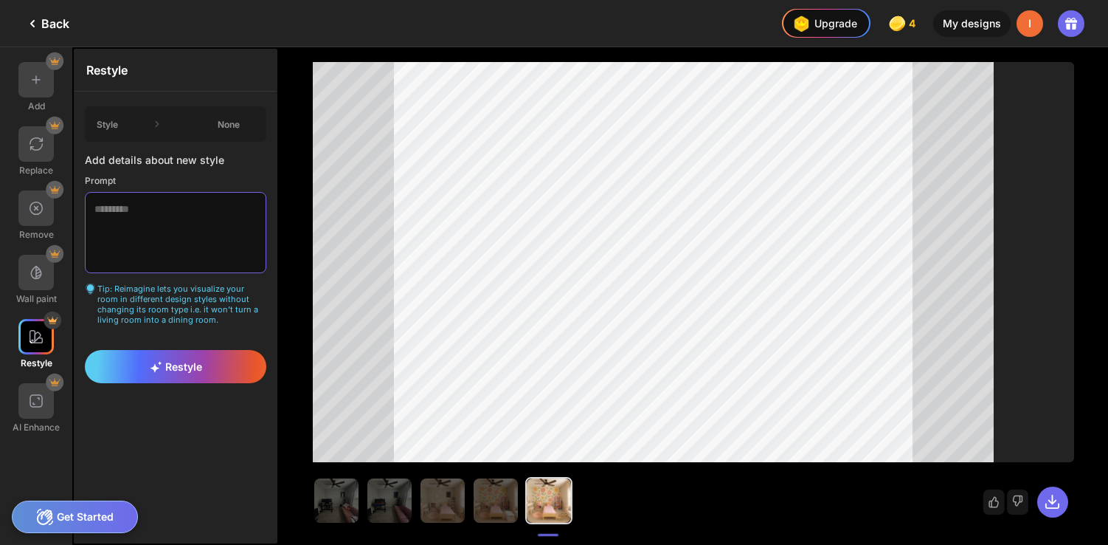
click at [199, 261] on textarea at bounding box center [176, 232] width 182 height 81
click at [174, 218] on textarea "**********" at bounding box center [176, 232] width 182 height 81
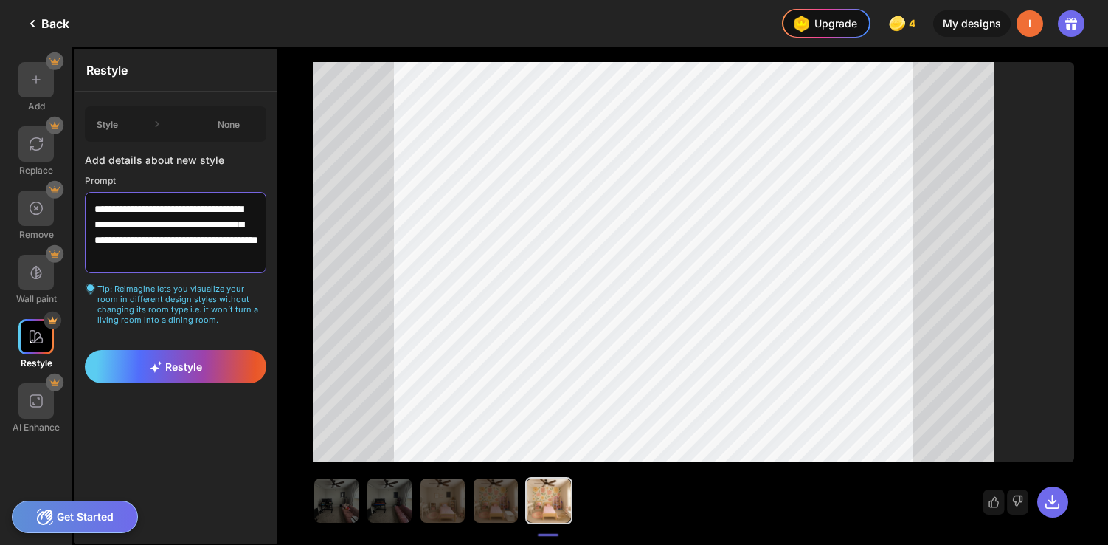
drag, startPoint x: 162, startPoint y: 241, endPoint x: 240, endPoint y: 261, distance: 80.7
click at [240, 261] on textarea "**********" at bounding box center [176, 232] width 182 height 81
type textarea "**********"
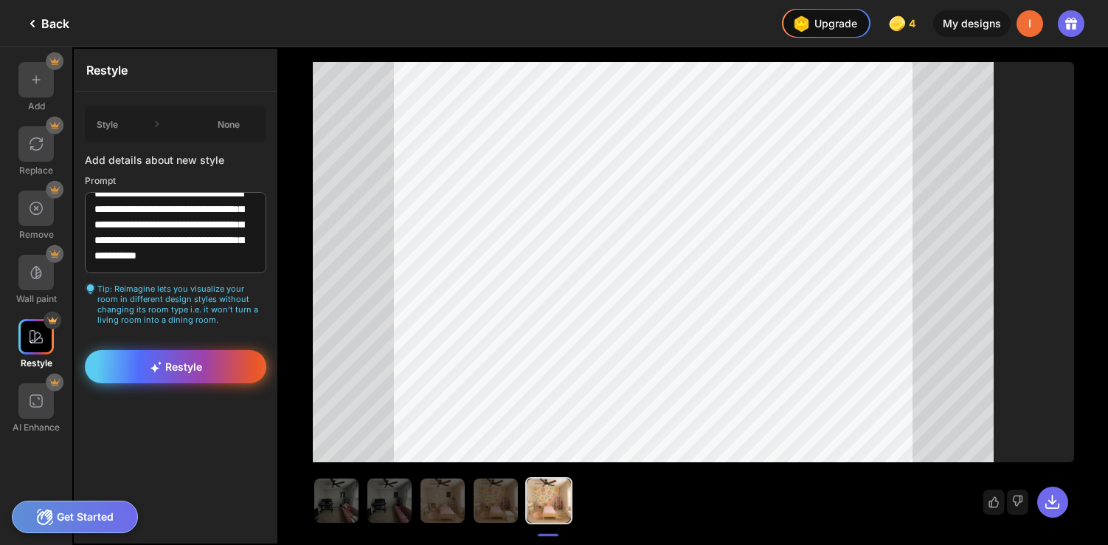
type textarea "**********"
click at [235, 354] on div "Restyle" at bounding box center [176, 366] width 182 height 33
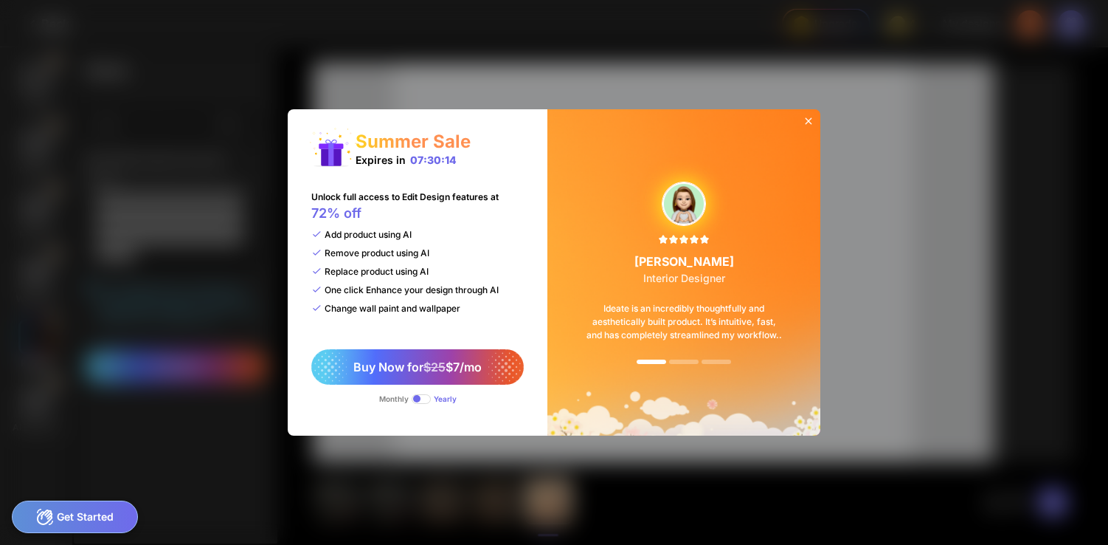
click at [803, 127] on div at bounding box center [809, 122] width 24 height 27
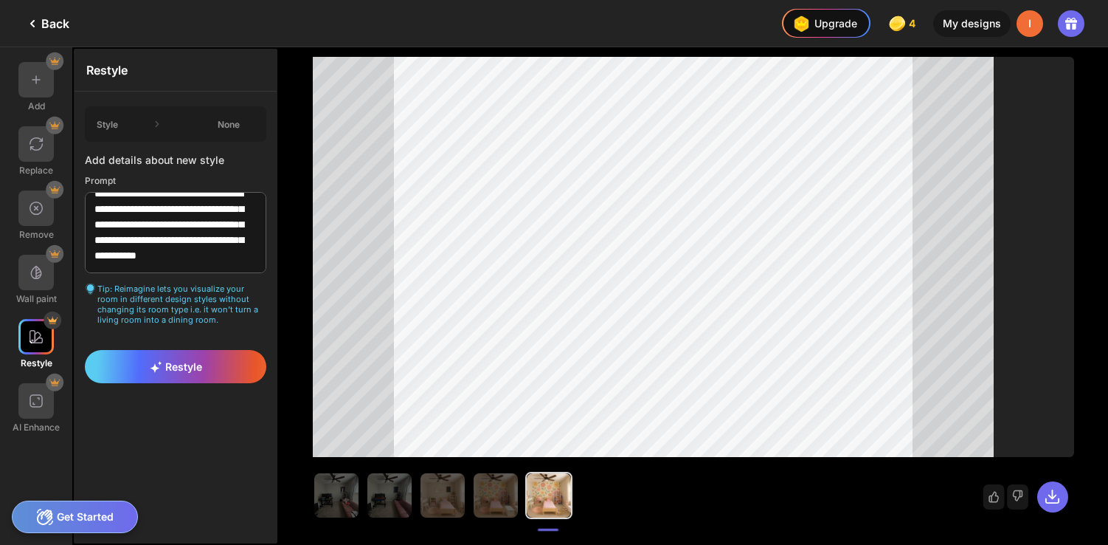
scroll to position [0, 0]
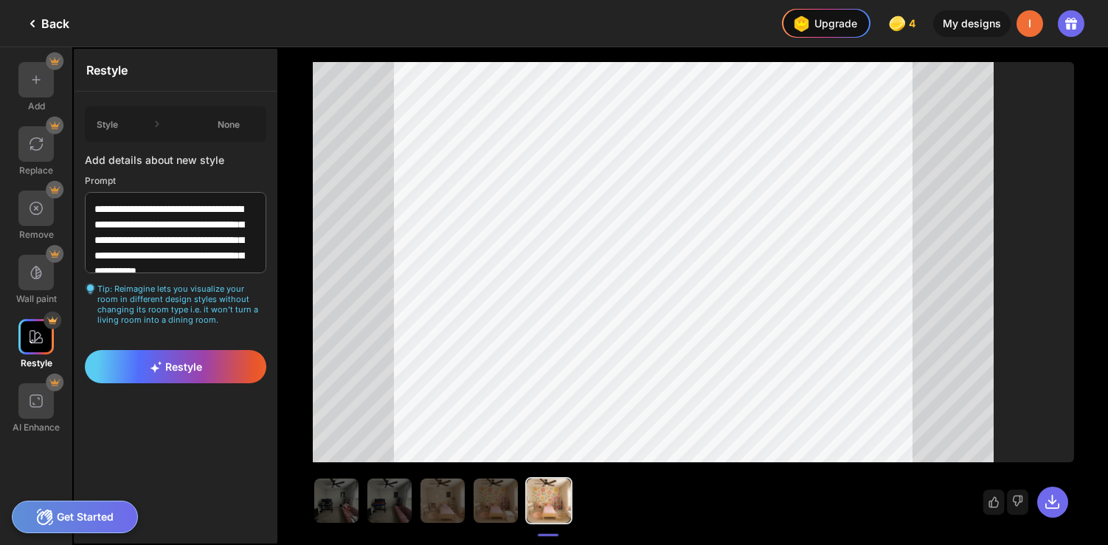
scroll to position [21, 0]
